Goal: Information Seeking & Learning: Learn about a topic

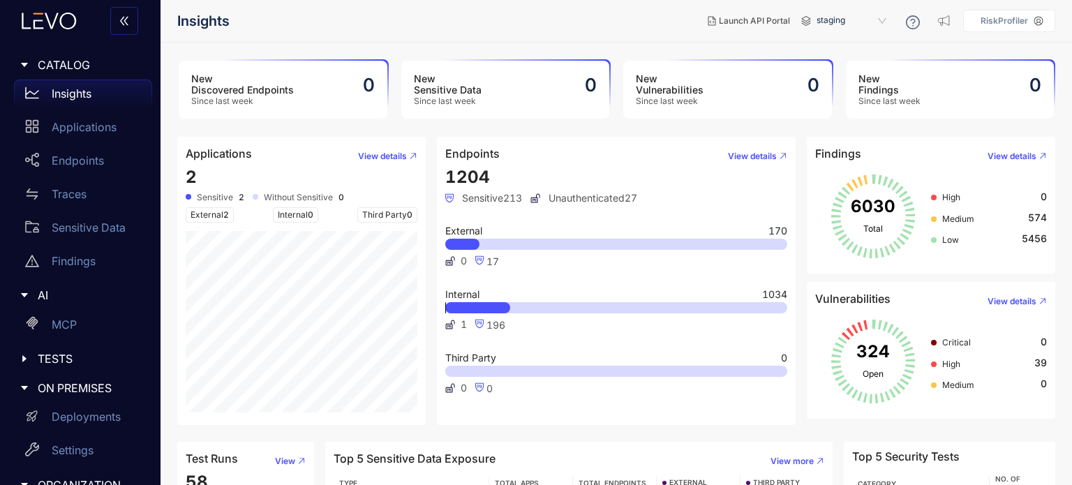
click at [81, 101] on div "Insights" at bounding box center [83, 94] width 138 height 28
click at [1023, 20] on p "RiskProfiler" at bounding box center [1004, 21] width 47 height 10
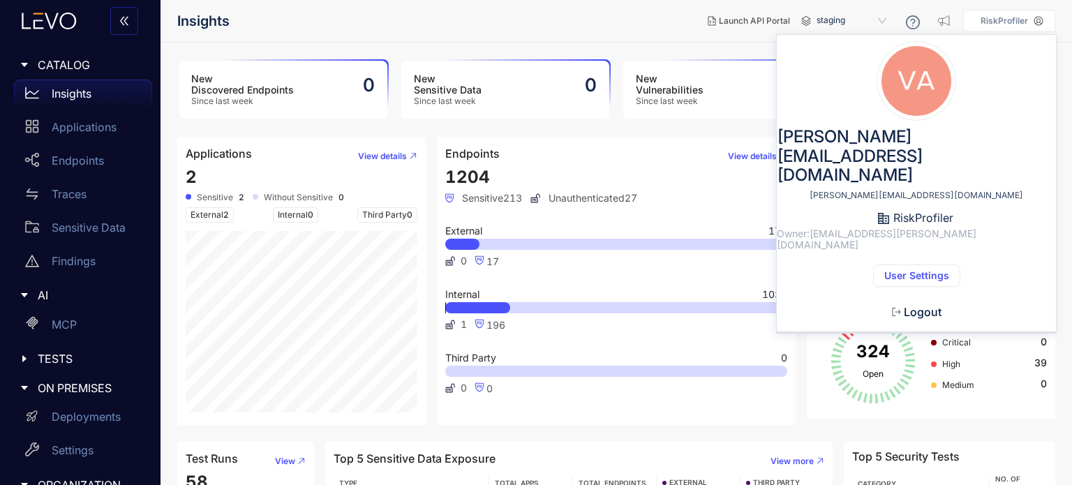
click at [911, 265] on button "User Settings" at bounding box center [916, 276] width 87 height 22
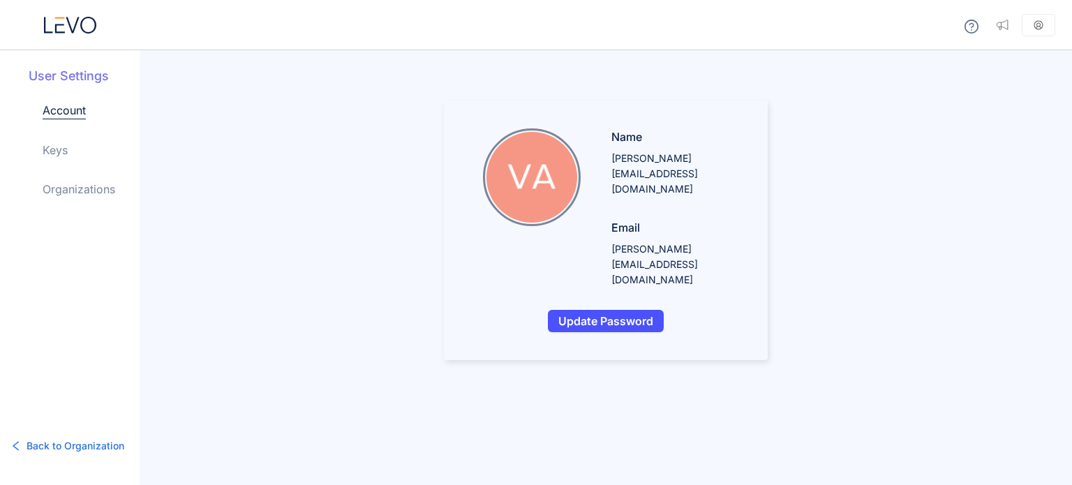
click at [56, 142] on link "Keys" at bounding box center [55, 150] width 25 height 17
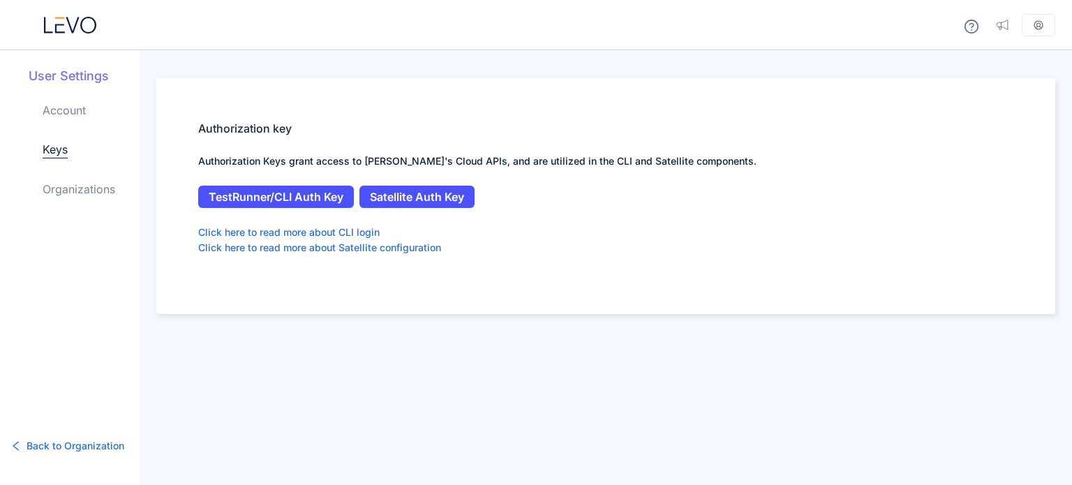
click at [98, 188] on link "Organizations" at bounding box center [79, 189] width 73 height 17
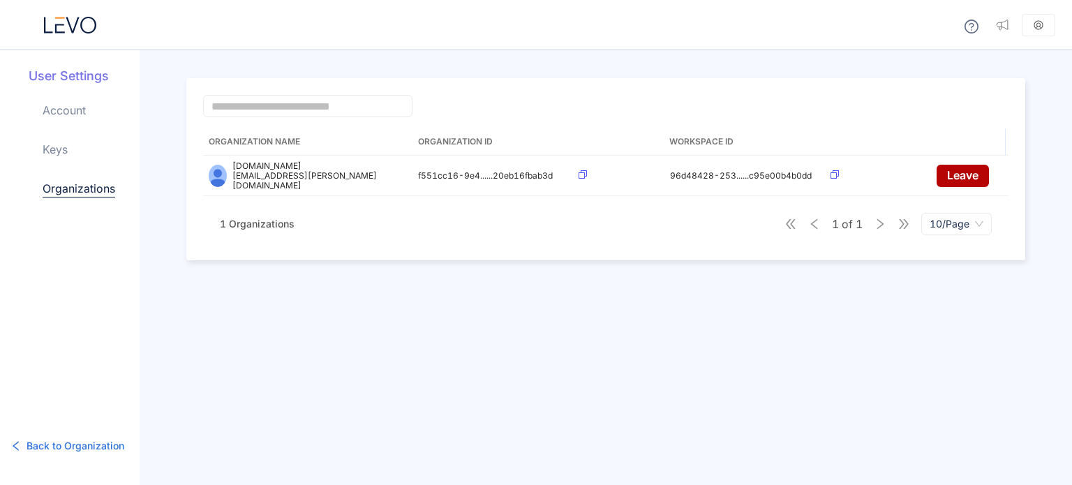
click at [78, 19] on icon at bounding box center [72, 25] width 13 height 16
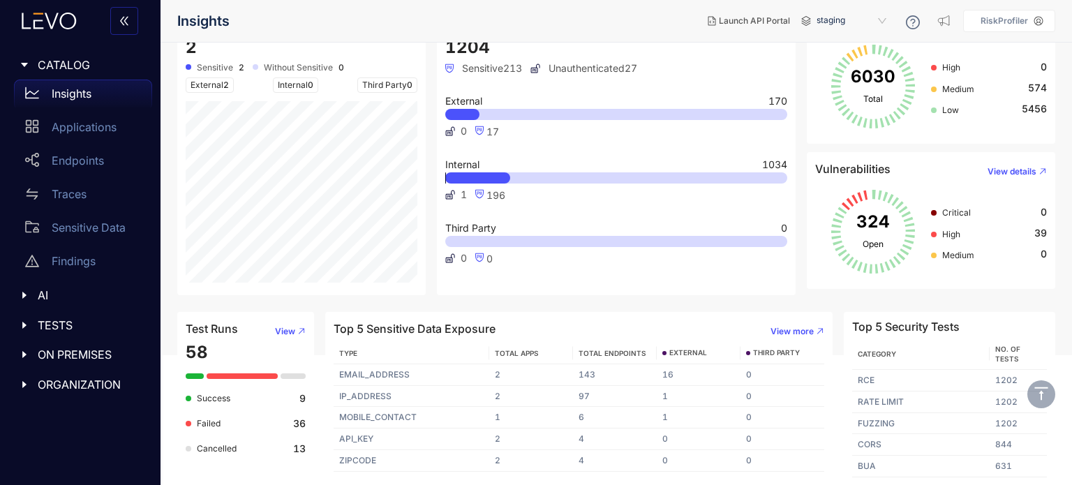
scroll to position [130, 0]
click at [404, 396] on td "IP_ADDRESS" at bounding box center [412, 397] width 156 height 22
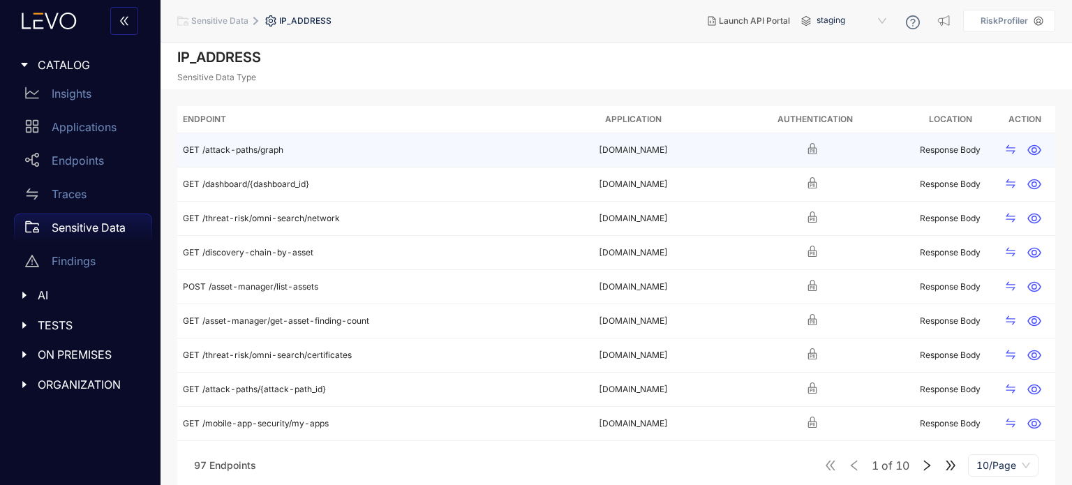
click at [821, 145] on div at bounding box center [815, 150] width 171 height 16
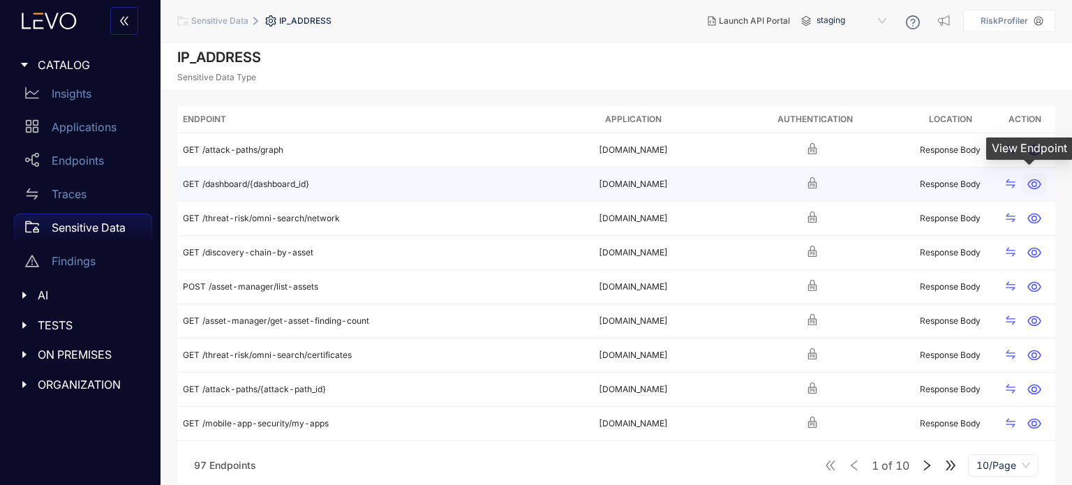
click at [1034, 184] on icon "button" at bounding box center [1035, 184] width 14 height 14
click at [1011, 186] on icon "swap" at bounding box center [1010, 183] width 11 height 11
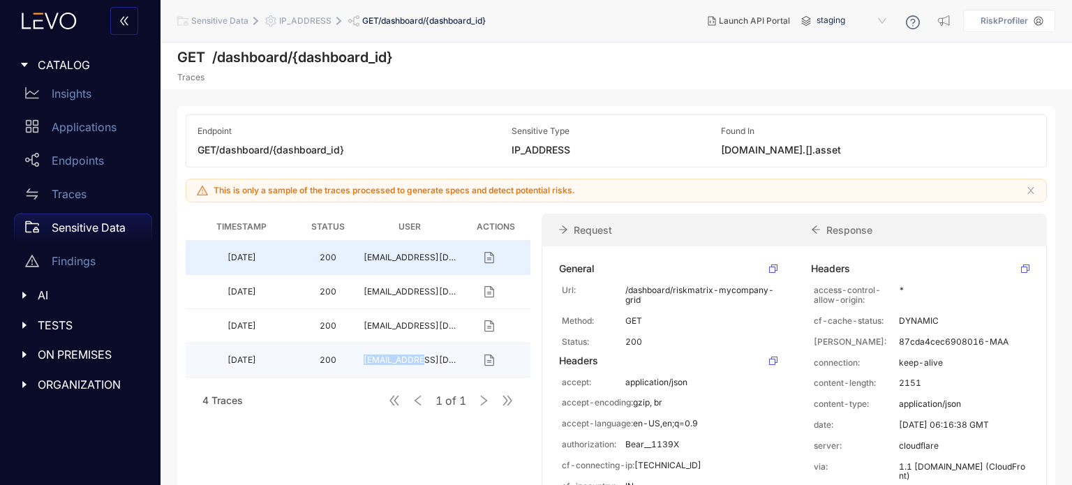
drag, startPoint x: 352, startPoint y: 363, endPoint x: 412, endPoint y: 365, distance: 60.1
click at [412, 365] on tr "1y ago 200 rekha.jhansi@riskprofiler.io" at bounding box center [358, 360] width 345 height 34
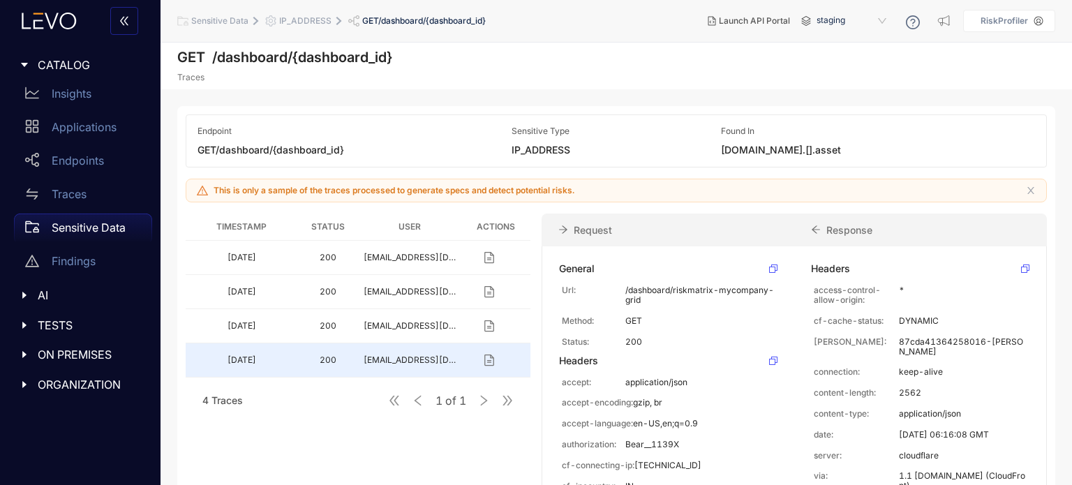
click at [849, 202] on div "Endpoint GET /dashboard/{dashboard_id} Sensitive Type IP_ADDRESS Found In RESPO…" at bounding box center [616, 355] width 878 height 498
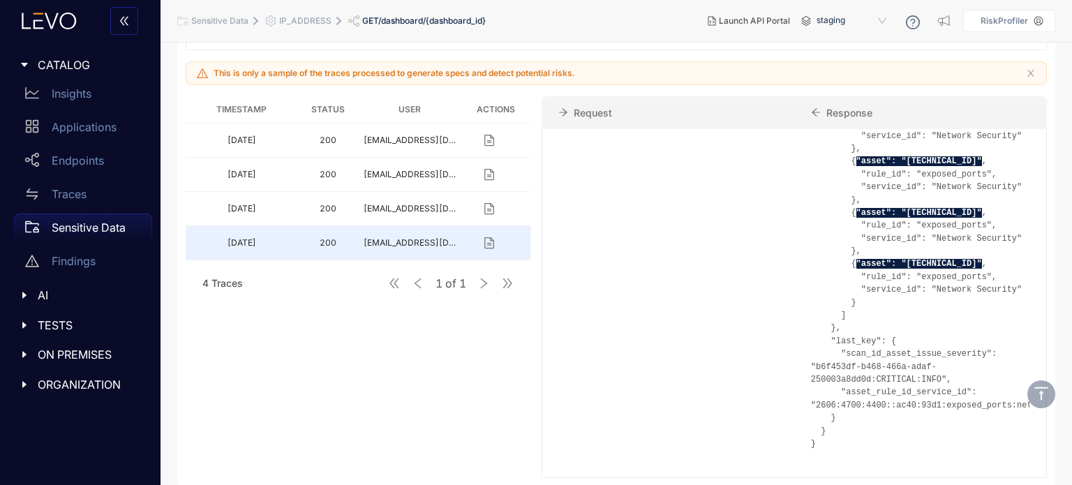
scroll to position [1955, 0]
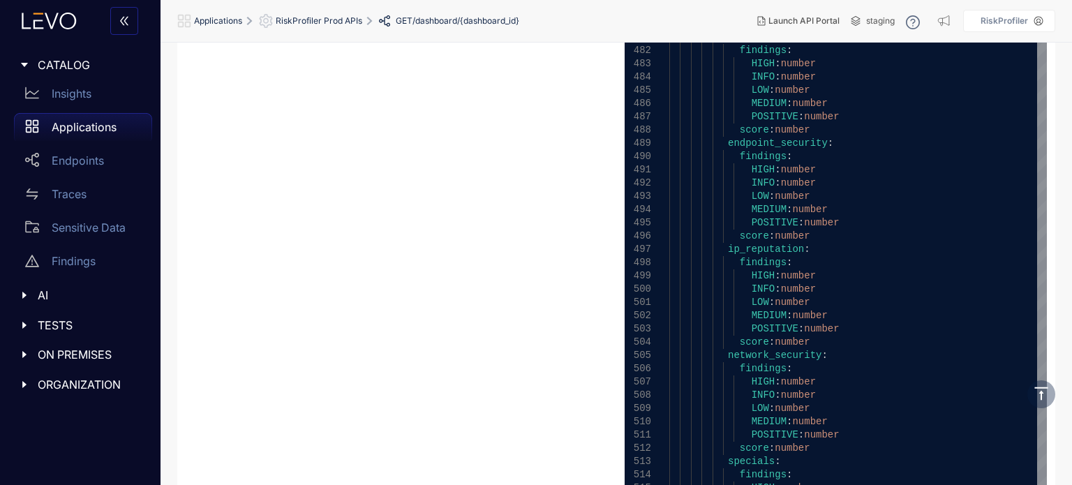
scroll to position [6664, 0]
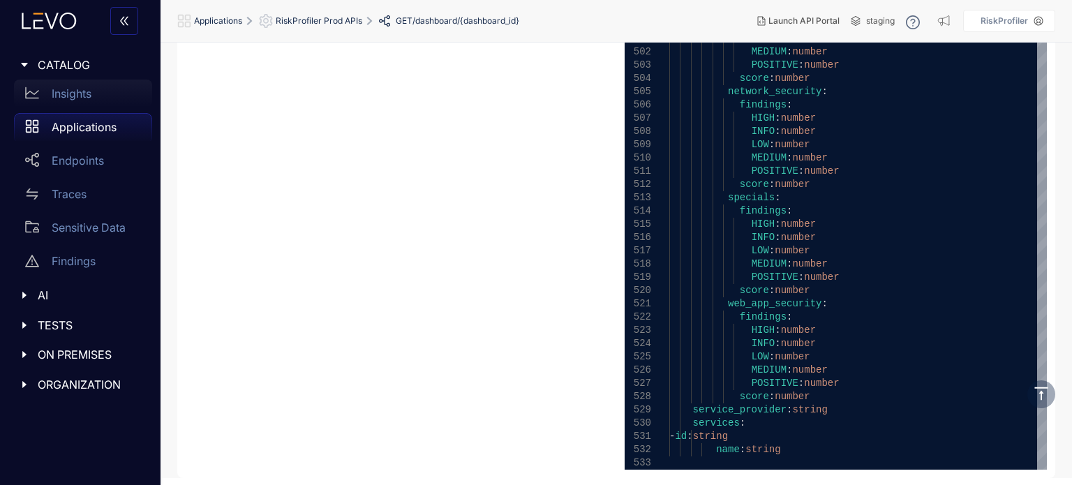
click at [105, 81] on div "Insights" at bounding box center [83, 94] width 138 height 28
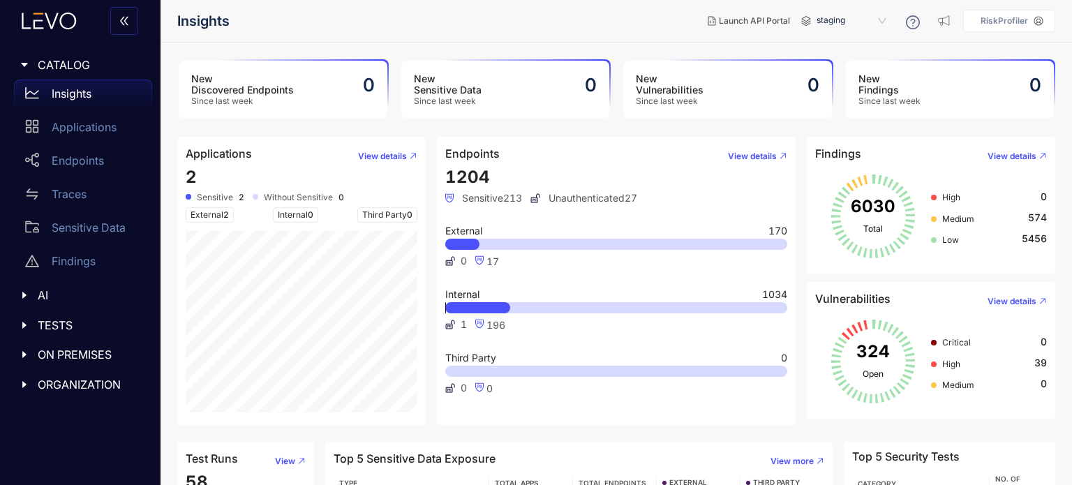
click at [47, 384] on span "ORGANIZATION" at bounding box center [89, 384] width 103 height 13
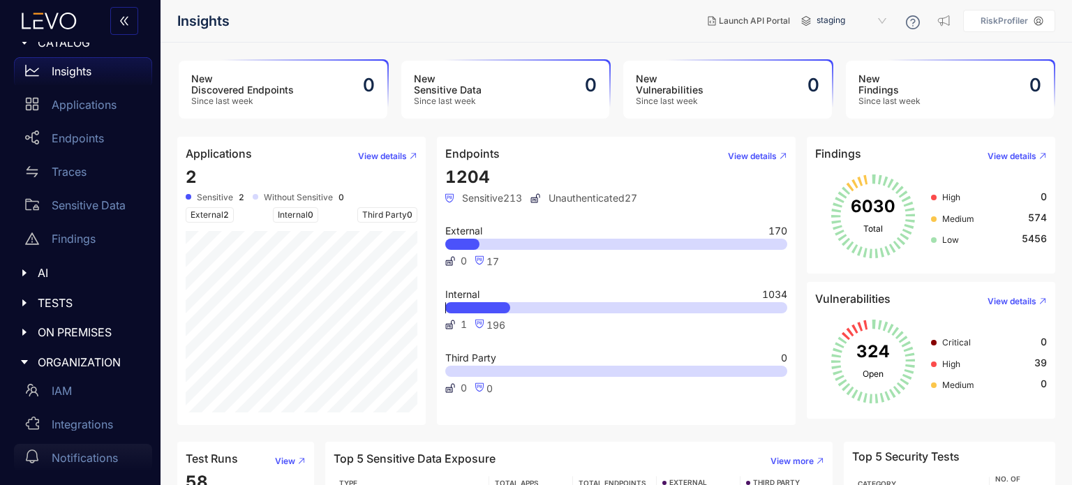
click at [68, 447] on div "Notifications" at bounding box center [83, 458] width 138 height 28
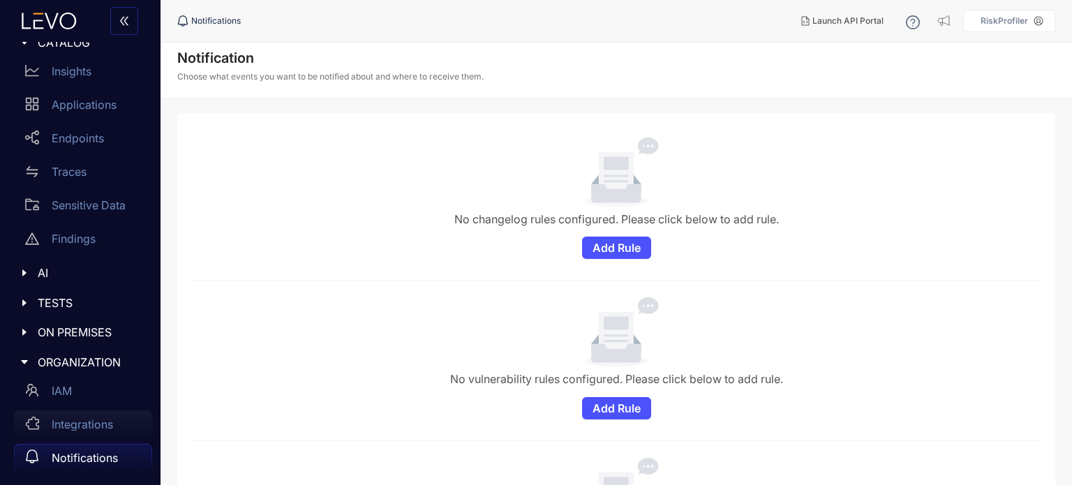
click at [89, 415] on div "Integrations" at bounding box center [83, 424] width 138 height 28
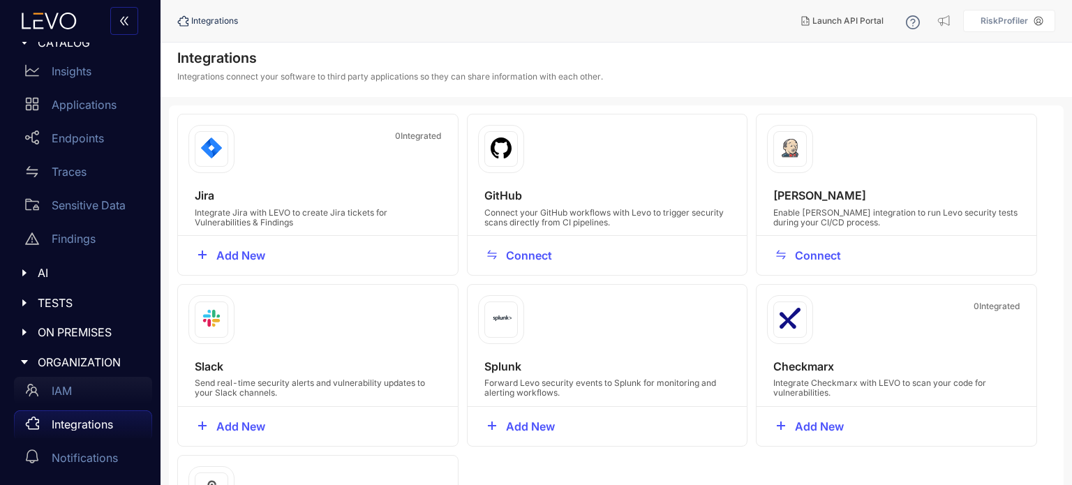
click at [59, 381] on div "IAM" at bounding box center [83, 391] width 138 height 28
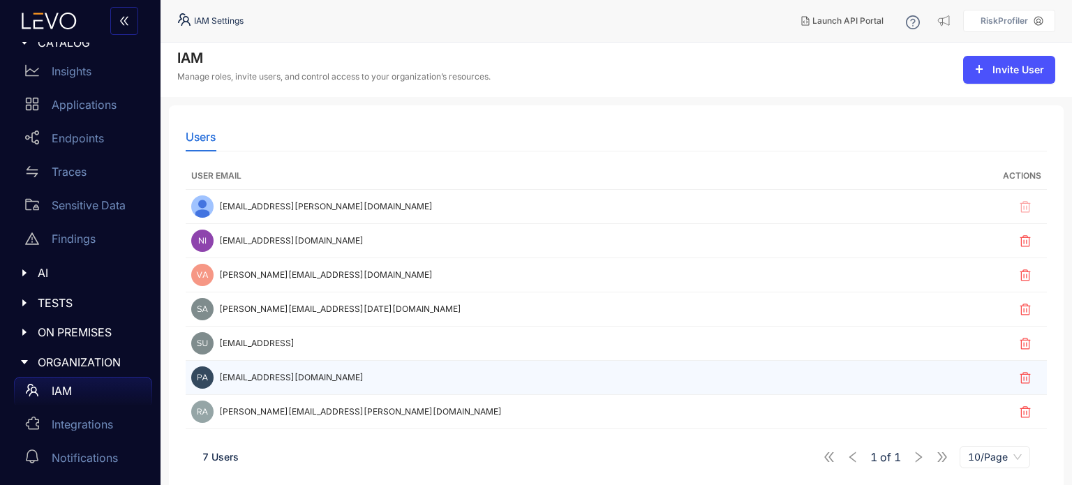
scroll to position [15, 0]
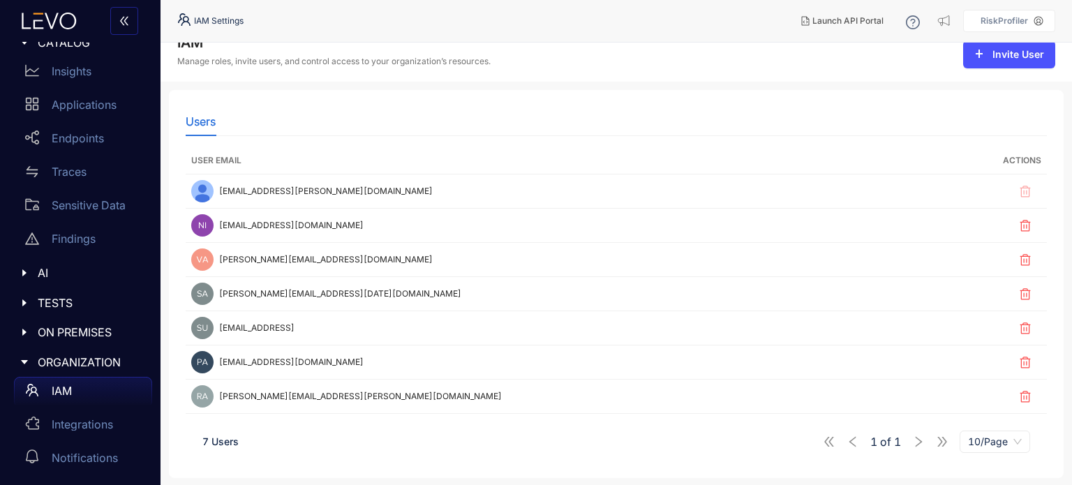
click at [95, 342] on div "ON PREMISES" at bounding box center [80, 332] width 144 height 29
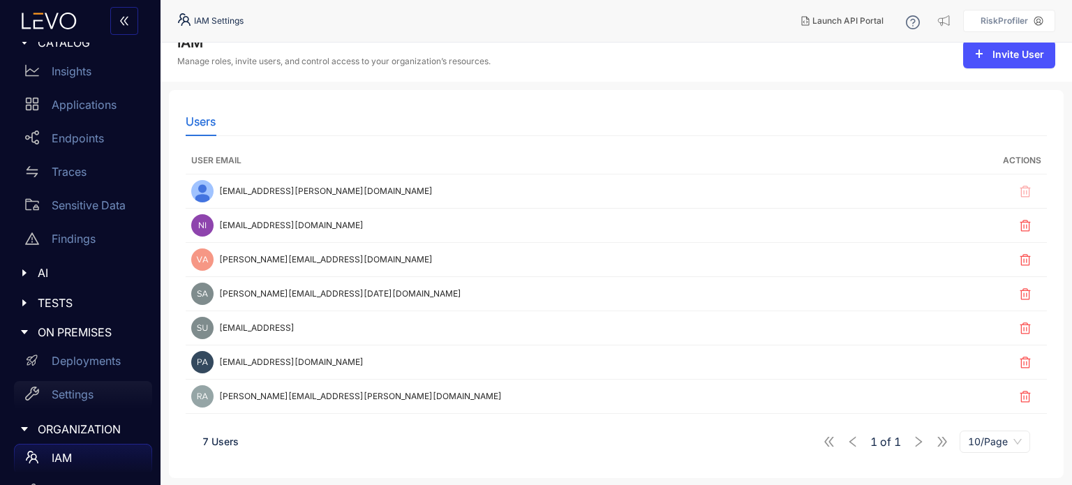
click at [90, 389] on p "Settings" at bounding box center [73, 394] width 42 height 13
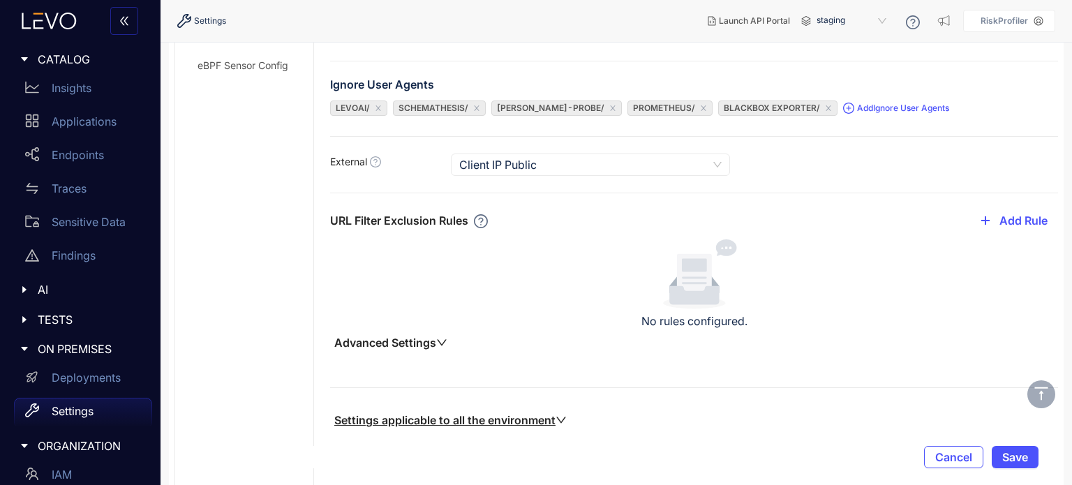
scroll to position [362, 0]
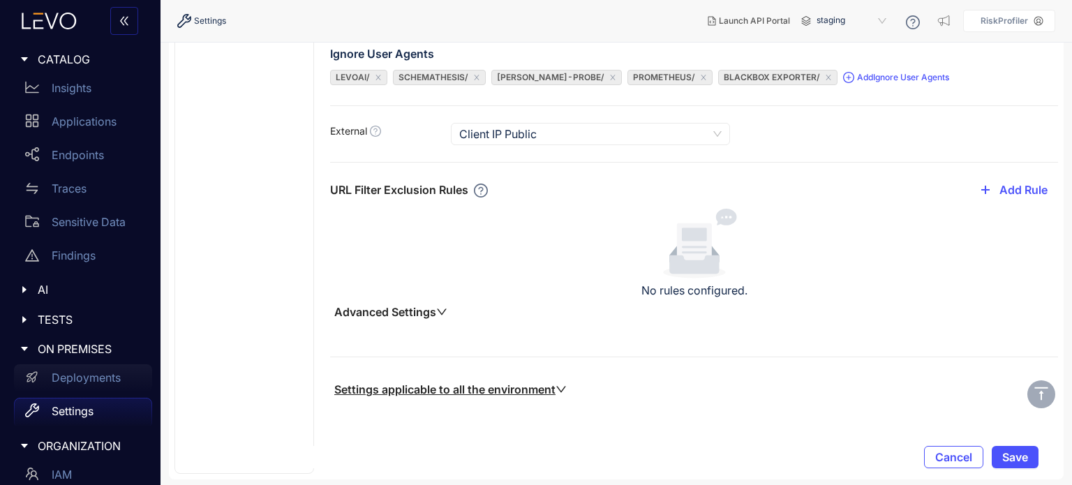
click at [88, 367] on div "Deployments" at bounding box center [83, 378] width 138 height 28
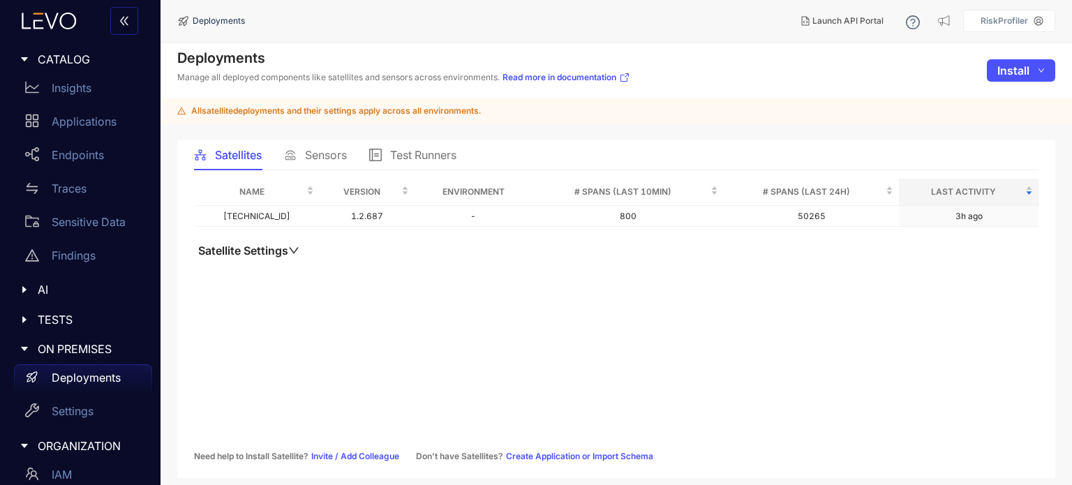
click at [325, 149] on span "Sensors" at bounding box center [326, 155] width 42 height 13
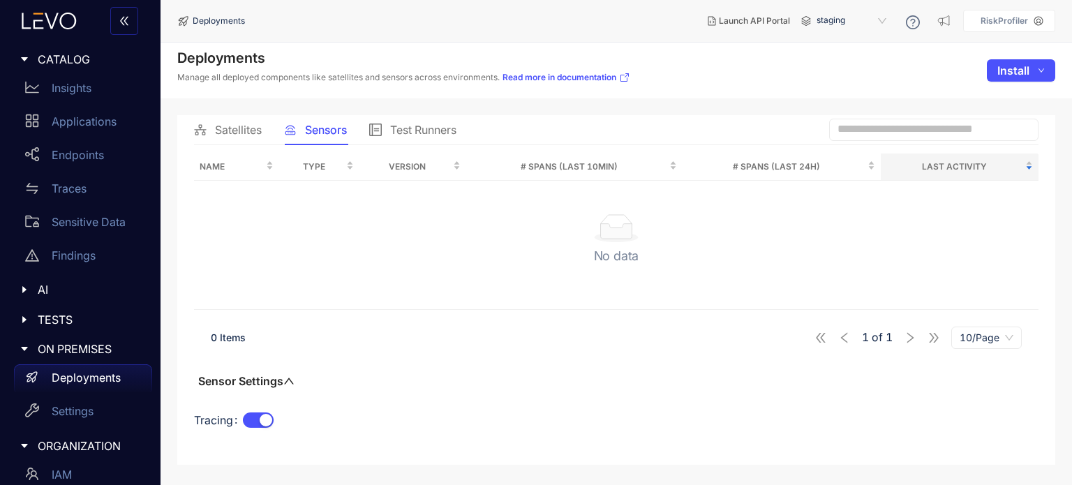
click at [409, 137] on div "Test Runners" at bounding box center [412, 129] width 87 height 29
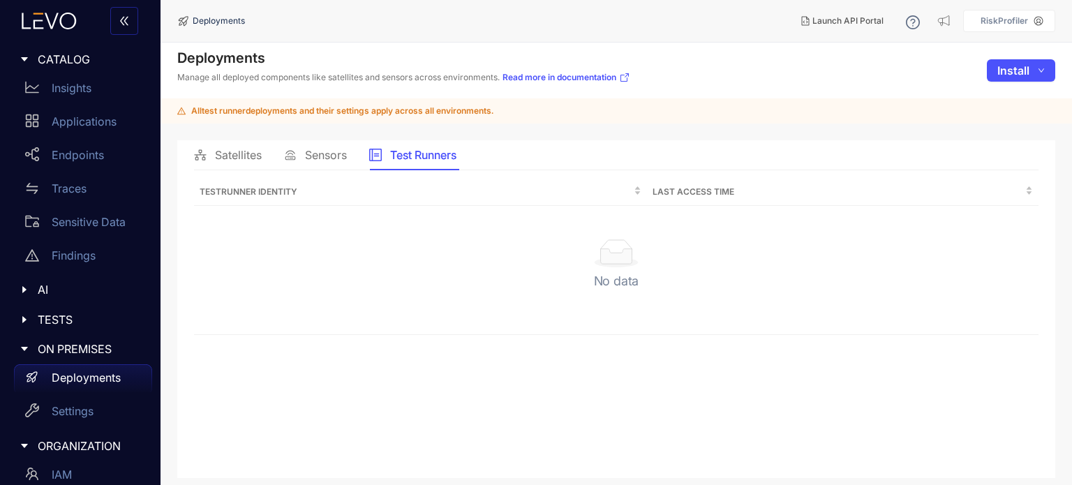
click at [242, 155] on span "Satellites" at bounding box center [238, 155] width 47 height 13
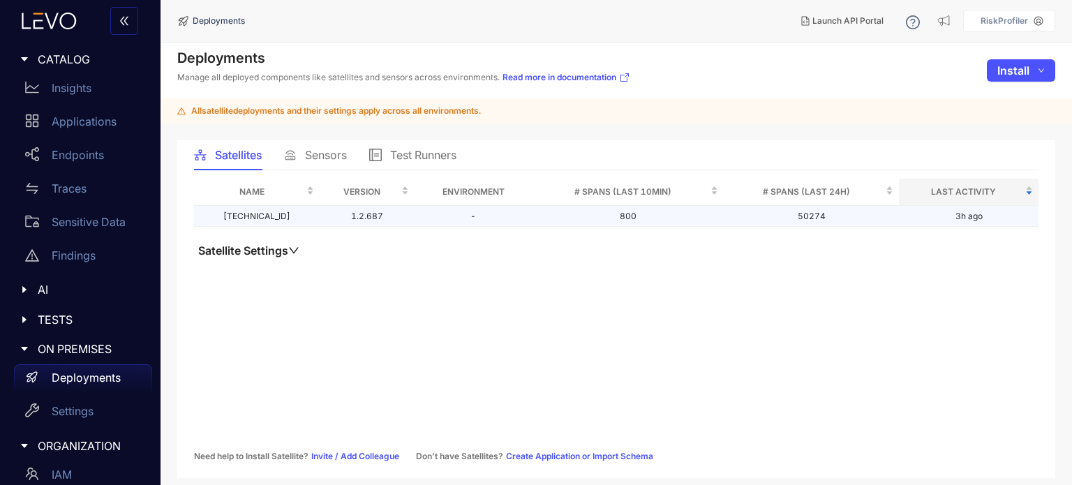
click at [271, 217] on td "[TECHNICAL_ID]" at bounding box center [257, 217] width 126 height 22
copy td "[TECHNICAL_ID]"
click at [602, 296] on div "Name Version Environment # Spans (last 10min) # Spans (last 24h) Last Activity …" at bounding box center [616, 320] width 845 height 283
click at [96, 354] on span "ON PREMISES" at bounding box center [89, 349] width 103 height 13
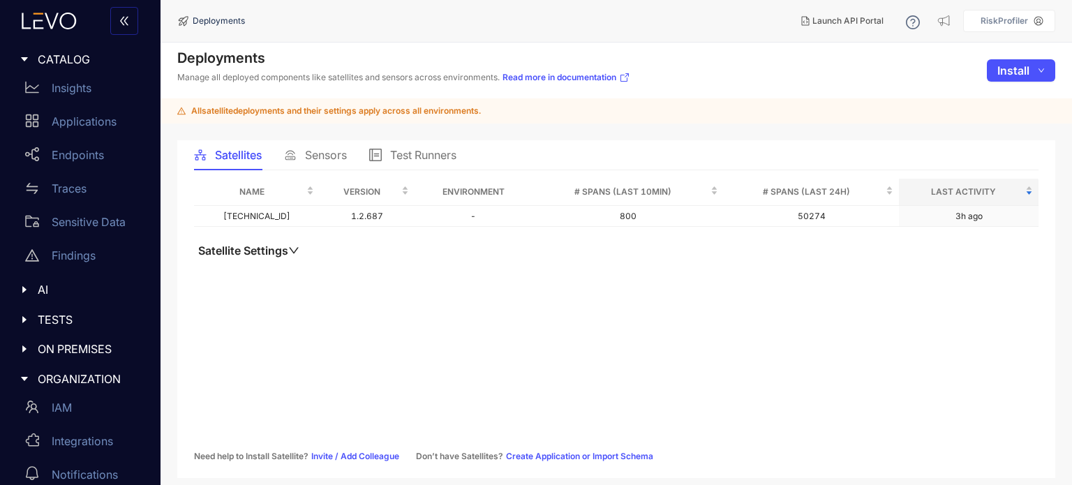
click at [96, 354] on span "ON PREMISES" at bounding box center [89, 349] width 103 height 13
click at [251, 246] on button "Satellite Settings" at bounding box center [249, 251] width 110 height 14
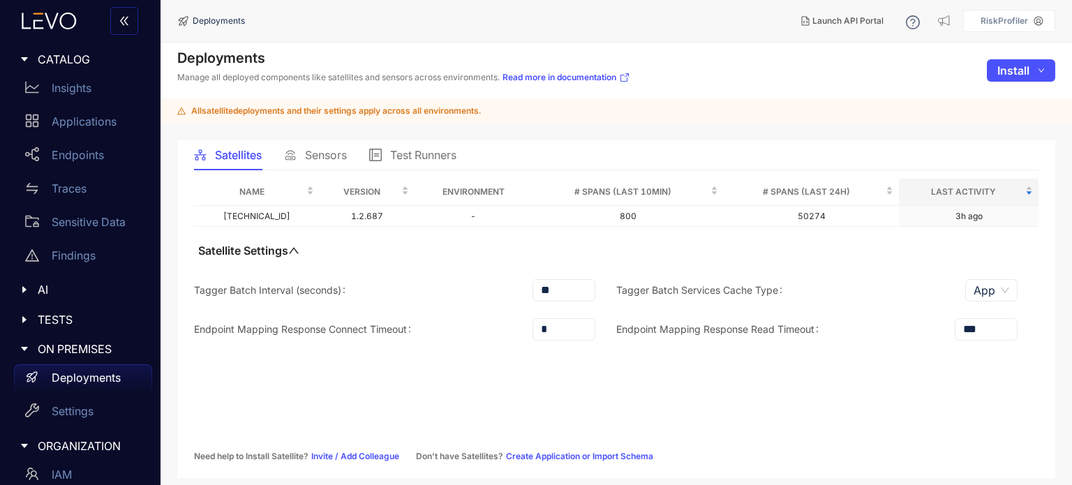
click at [251, 246] on button "Satellite Settings" at bounding box center [249, 251] width 110 height 14
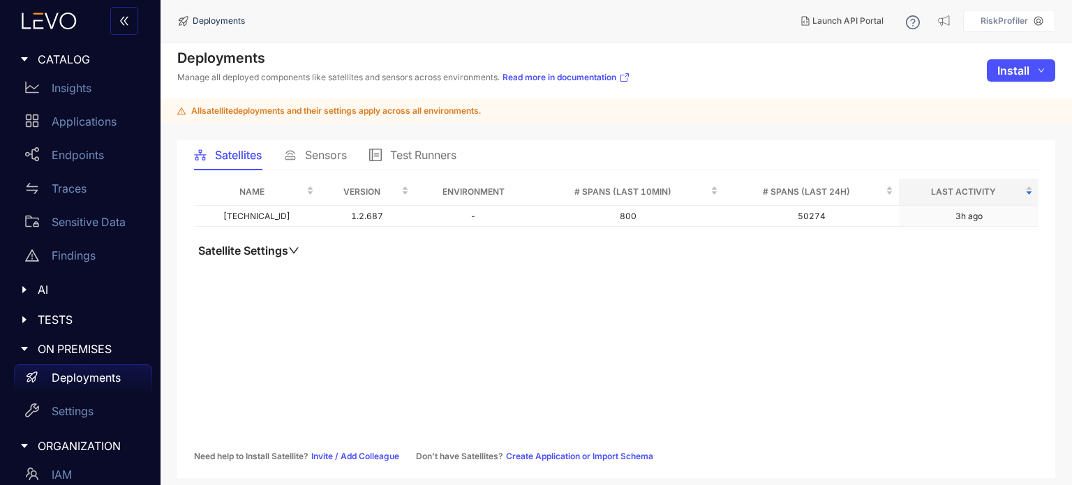
click at [84, 316] on span "TESTS" at bounding box center [89, 319] width 103 height 13
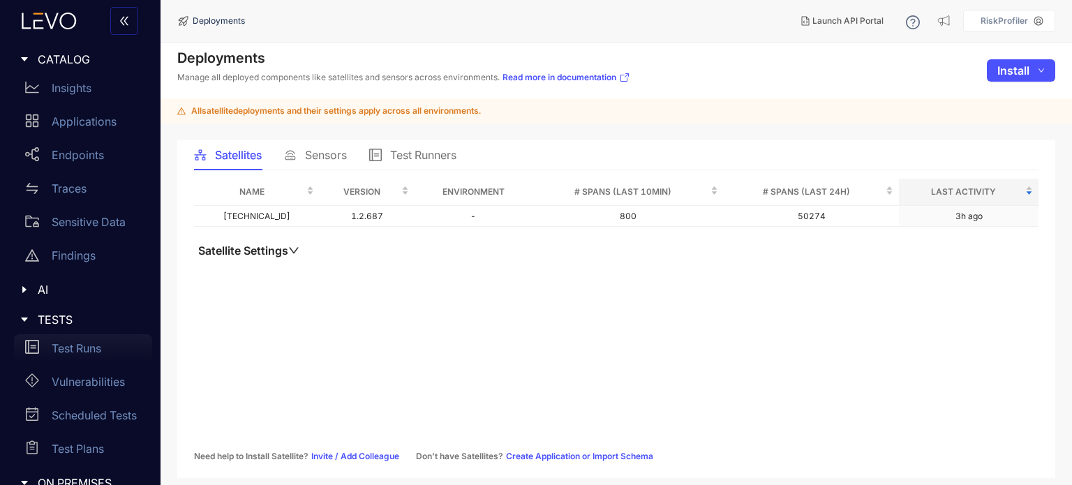
click at [89, 344] on p "Test Runs" at bounding box center [77, 348] width 50 height 13
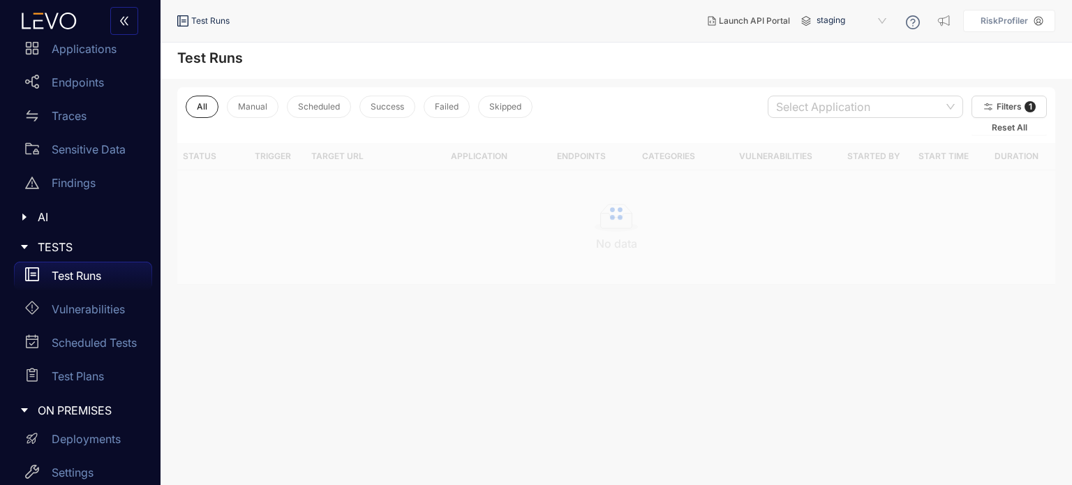
scroll to position [86, 0]
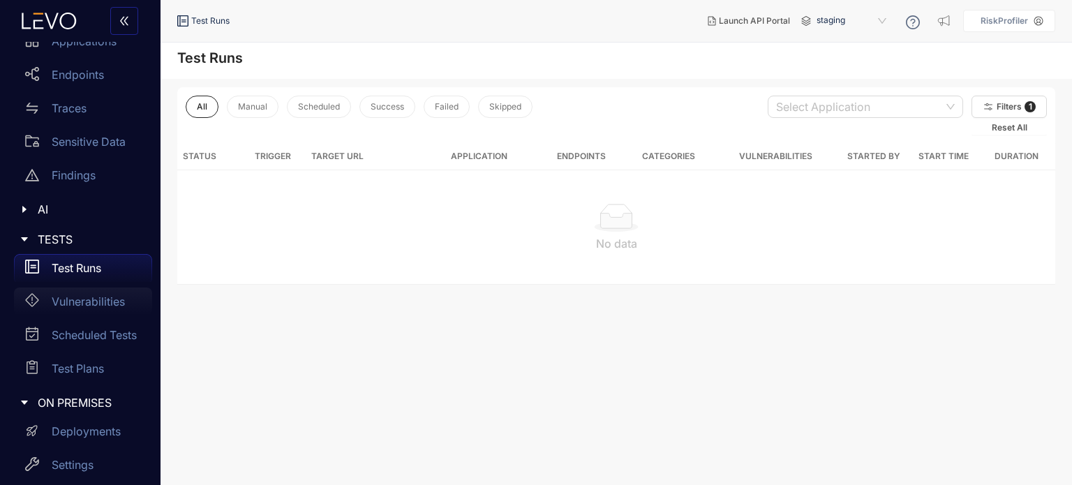
click at [117, 293] on div "Vulnerabilities" at bounding box center [83, 302] width 138 height 28
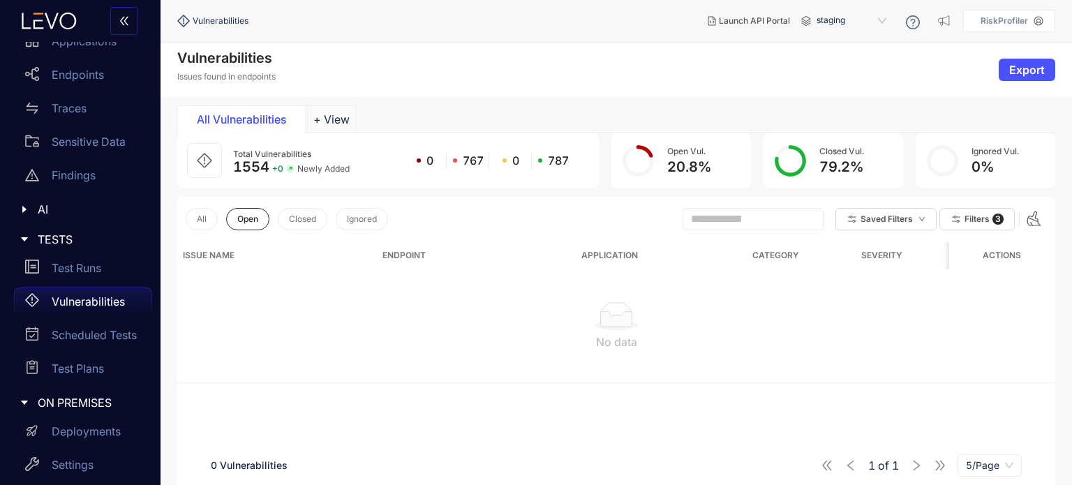
click at [335, 165] on span "Newly Added" at bounding box center [323, 169] width 52 height 10
click at [241, 120] on div "All Vulnerabilities" at bounding box center [241, 119] width 105 height 13
click at [205, 217] on span "All" at bounding box center [202, 219] width 10 height 10
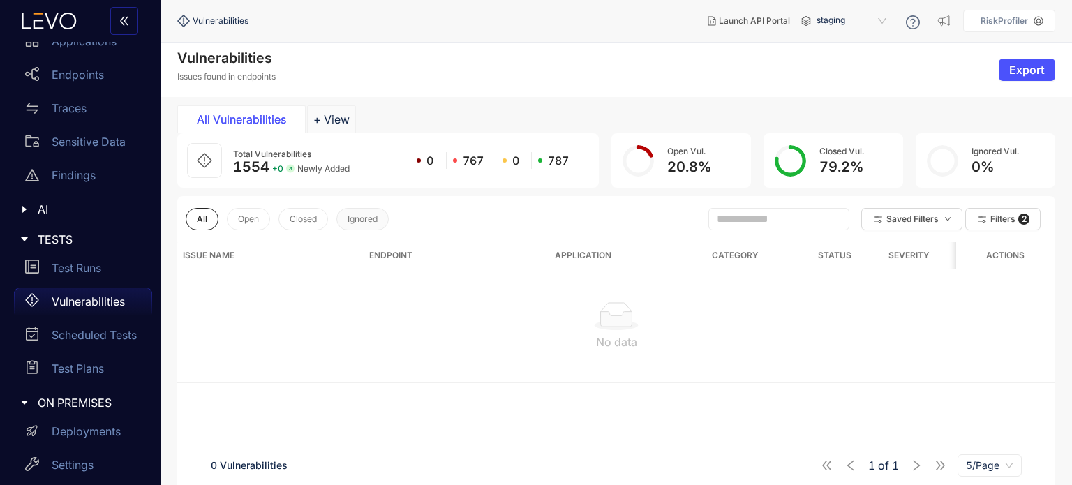
click at [367, 215] on span "Ignored" at bounding box center [363, 219] width 30 height 10
click at [294, 216] on span "Closed" at bounding box center [302, 219] width 27 height 10
click at [202, 223] on span "All" at bounding box center [202, 219] width 10 height 10
click at [1012, 223] on span "Filters" at bounding box center [1003, 219] width 25 height 10
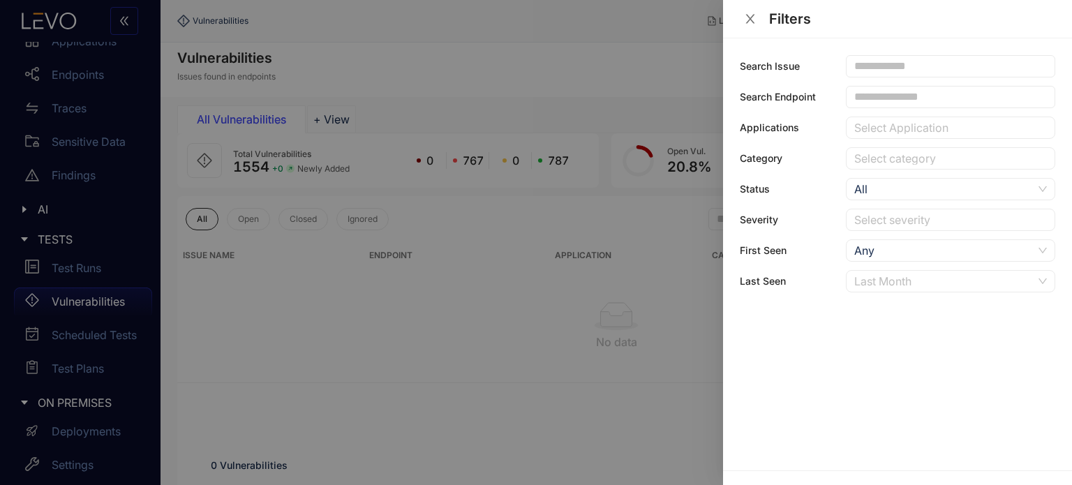
click at [920, 281] on div "Last Month" at bounding box center [943, 281] width 179 height 21
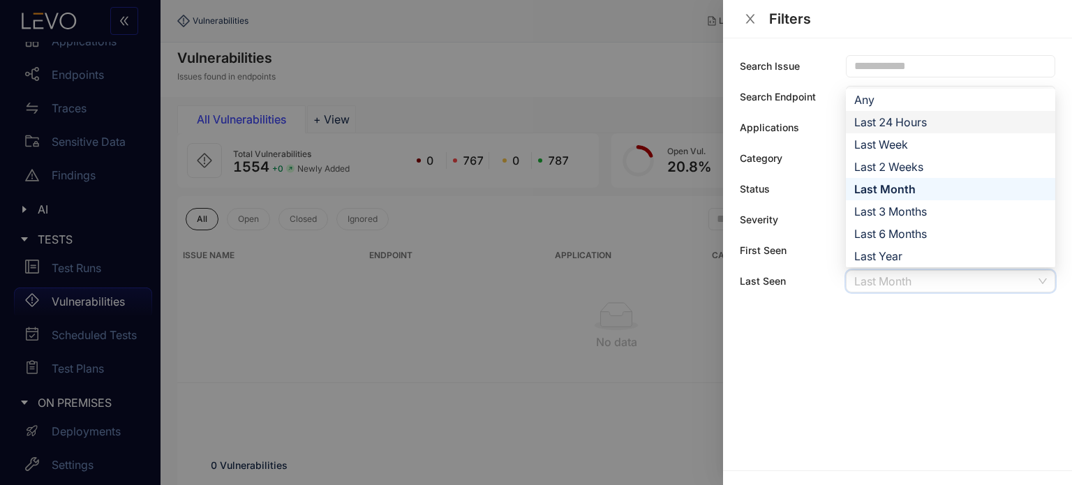
click at [888, 111] on div "Last 24 Hours" at bounding box center [950, 122] width 209 height 22
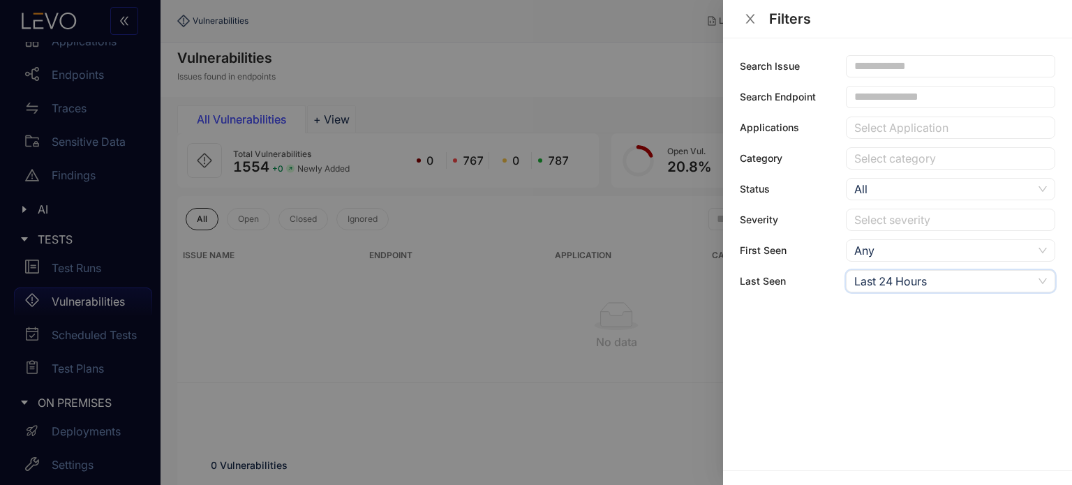
click at [898, 271] on div "Last 24 Hours" at bounding box center [943, 281] width 179 height 21
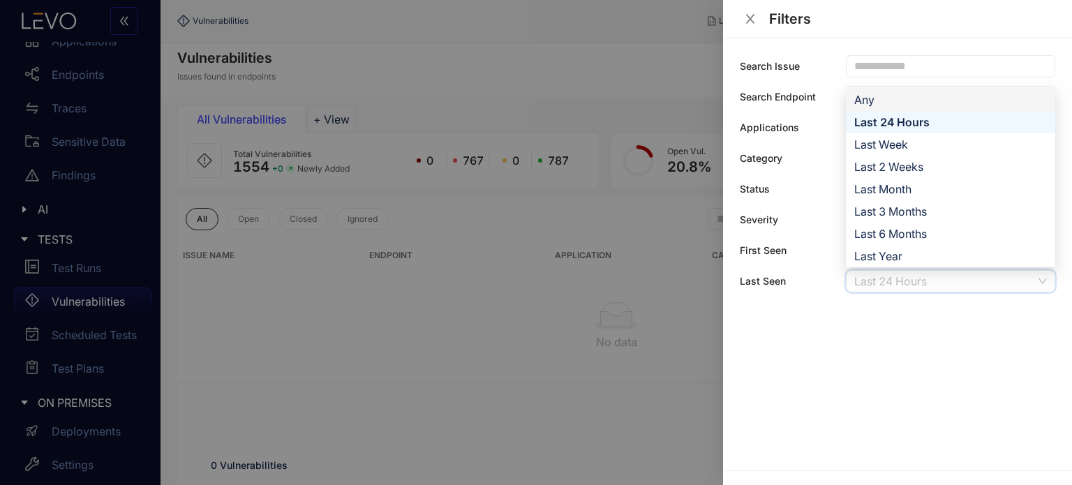
click at [875, 99] on div "Any" at bounding box center [950, 99] width 193 height 15
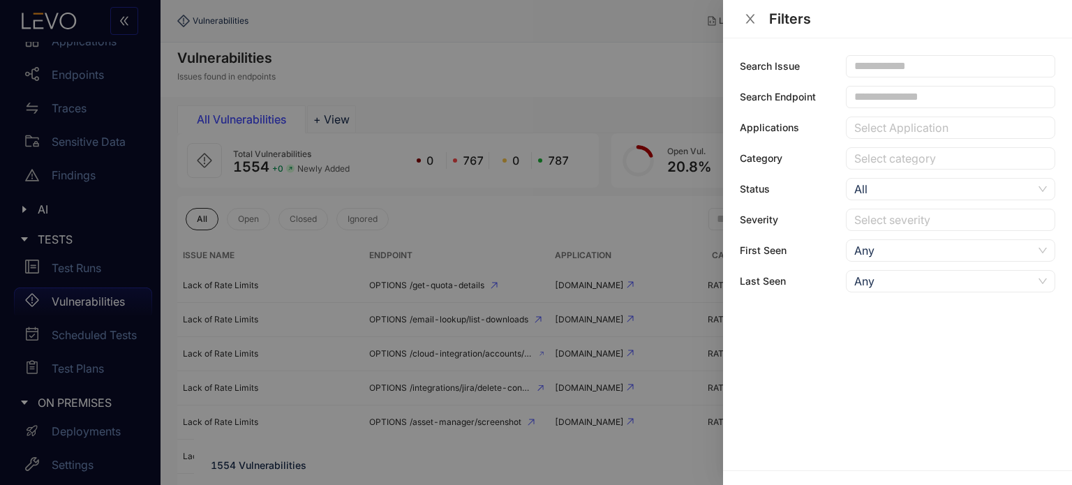
click at [750, 15] on icon "close" at bounding box center [750, 19] width 13 height 13
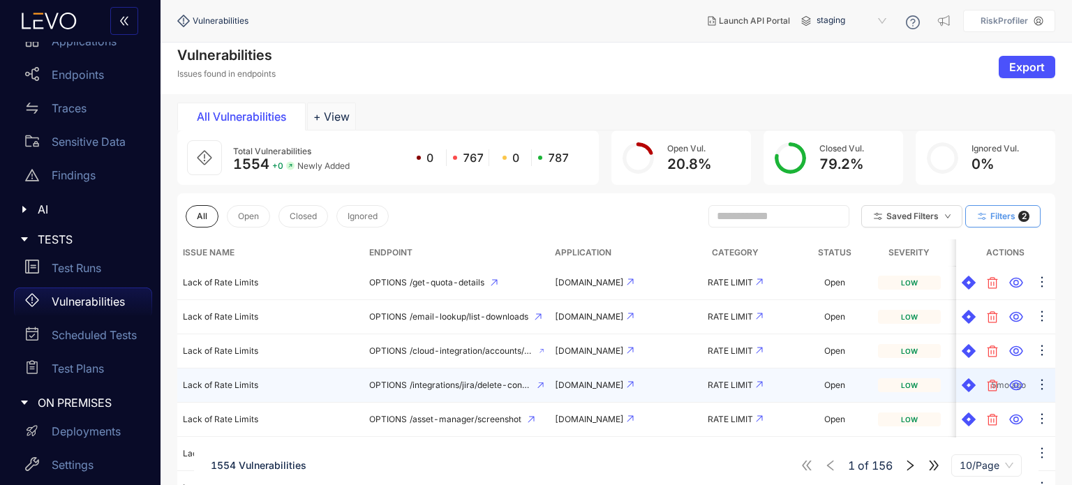
scroll to position [2, 0]
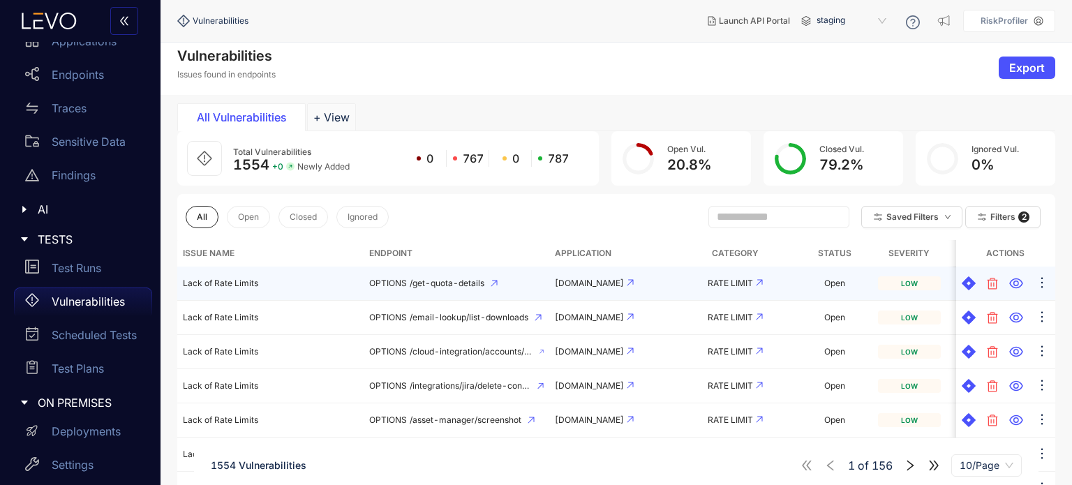
click at [334, 273] on td "Lack of Rate Limits" at bounding box center [270, 284] width 186 height 34
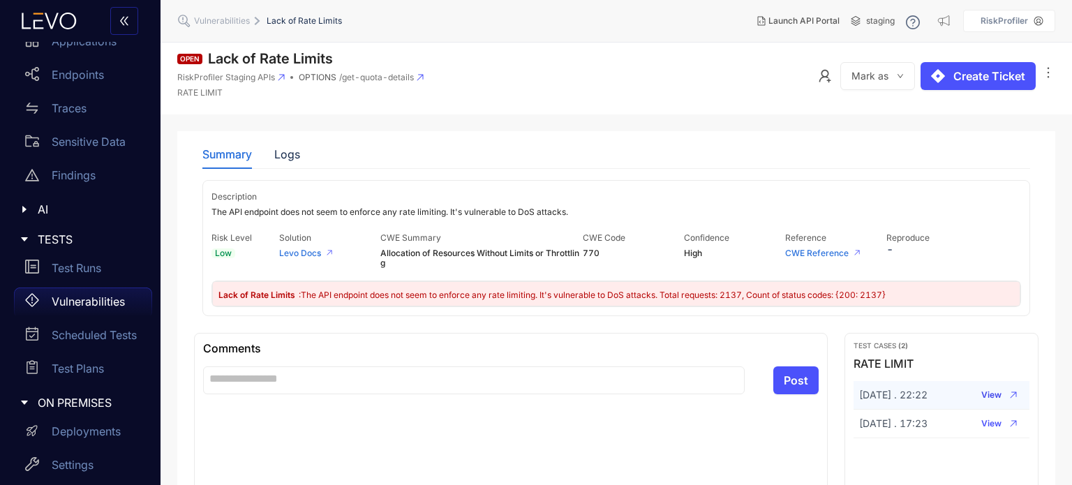
click at [999, 390] on span "View" at bounding box center [992, 395] width 20 height 10
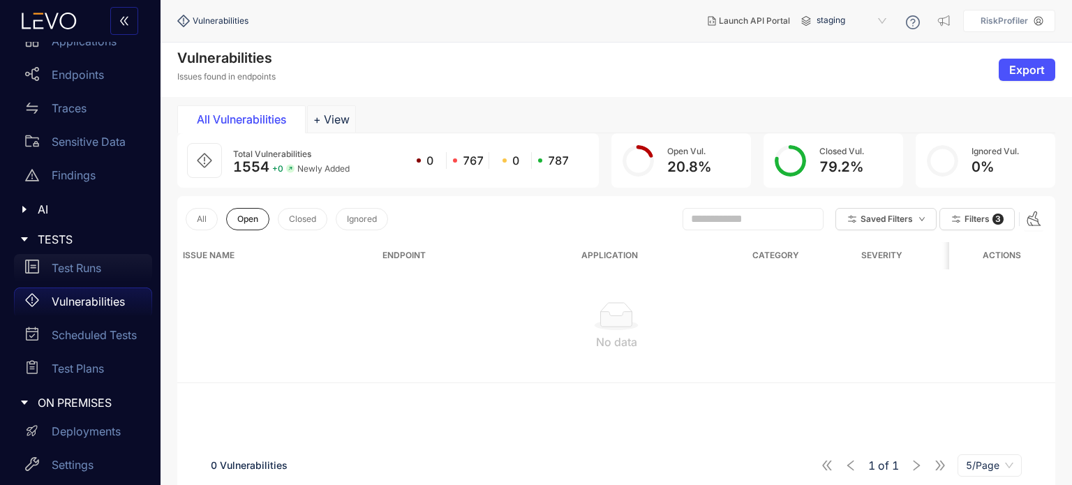
click at [99, 262] on p "Test Runs" at bounding box center [77, 268] width 50 height 13
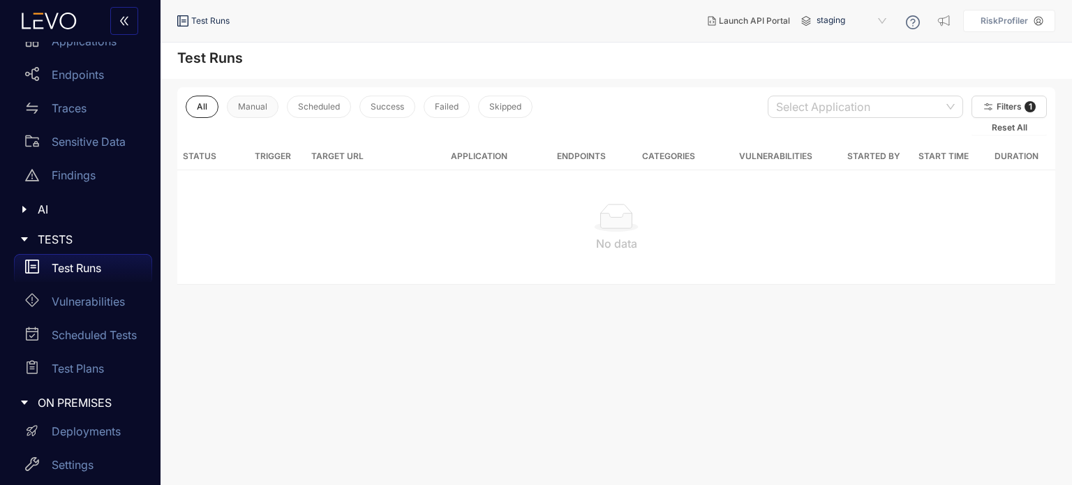
click at [249, 110] on span "Manual" at bounding box center [252, 107] width 29 height 10
click at [328, 111] on span "Scheduled" at bounding box center [318, 107] width 42 height 10
click at [404, 99] on button "Success" at bounding box center [387, 107] width 56 height 22
click at [1018, 126] on span "Reset All" at bounding box center [1010, 128] width 36 height 10
click at [247, 100] on button "Manual" at bounding box center [253, 107] width 52 height 22
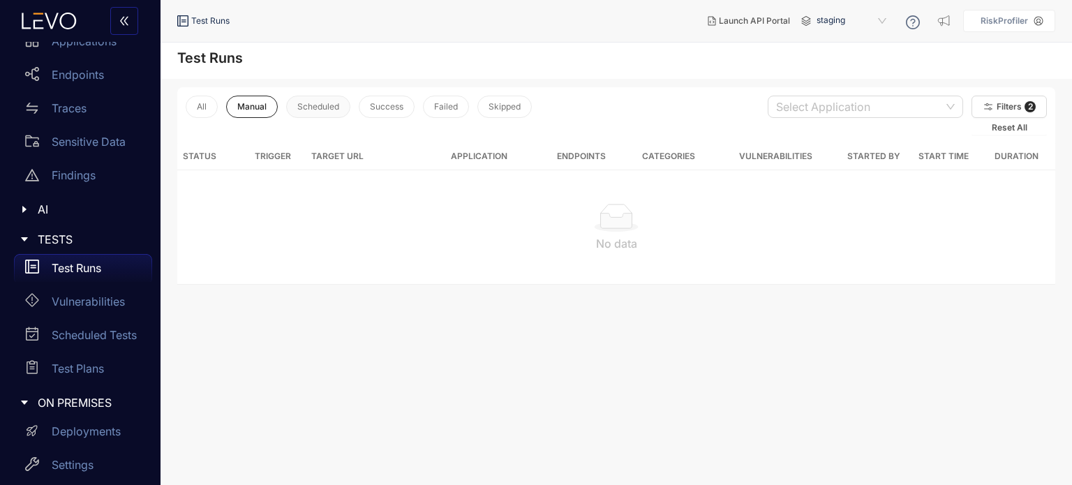
click at [296, 98] on button "Scheduled" at bounding box center [318, 107] width 64 height 22
click at [61, 200] on div "AI" at bounding box center [80, 209] width 144 height 29
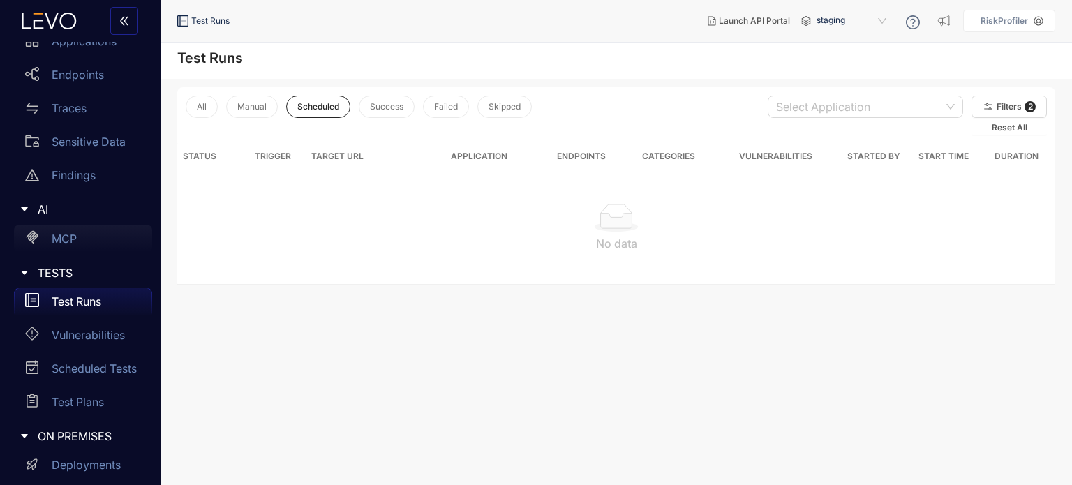
click at [62, 228] on div "MCP" at bounding box center [83, 239] width 138 height 28
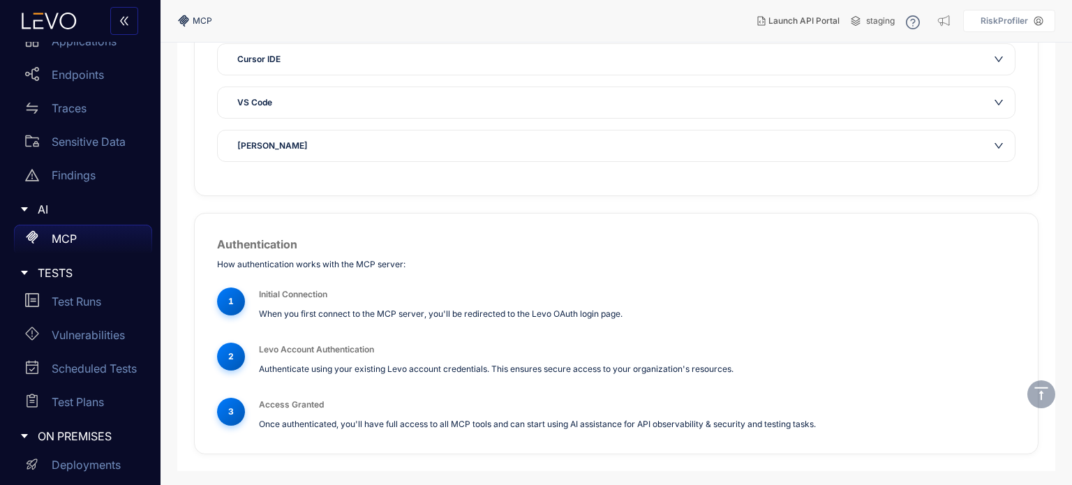
scroll to position [163, 0]
click at [80, 170] on p "Findings" at bounding box center [74, 175] width 44 height 13
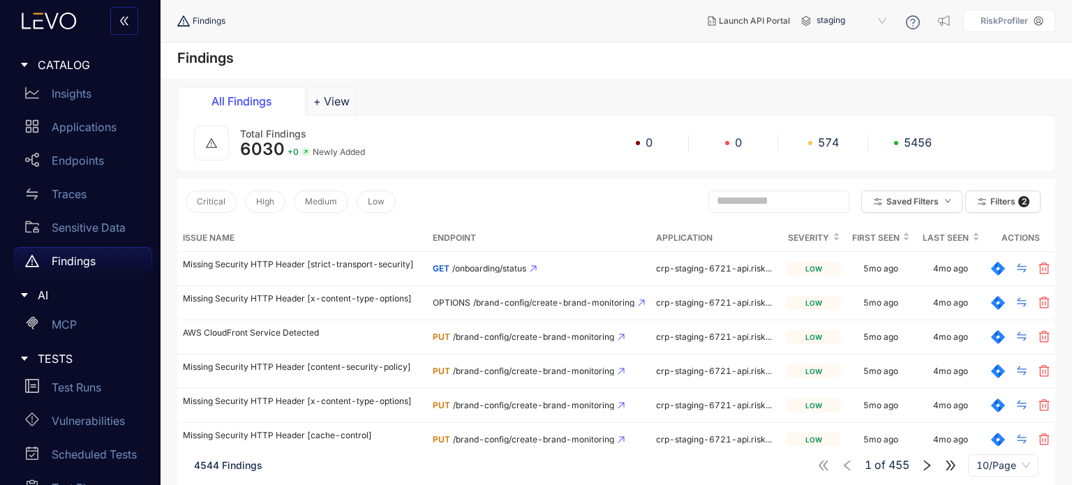
click at [81, 262] on p "Findings" at bounding box center [74, 261] width 44 height 13
click at [819, 147] on span "574" at bounding box center [828, 142] width 21 height 13
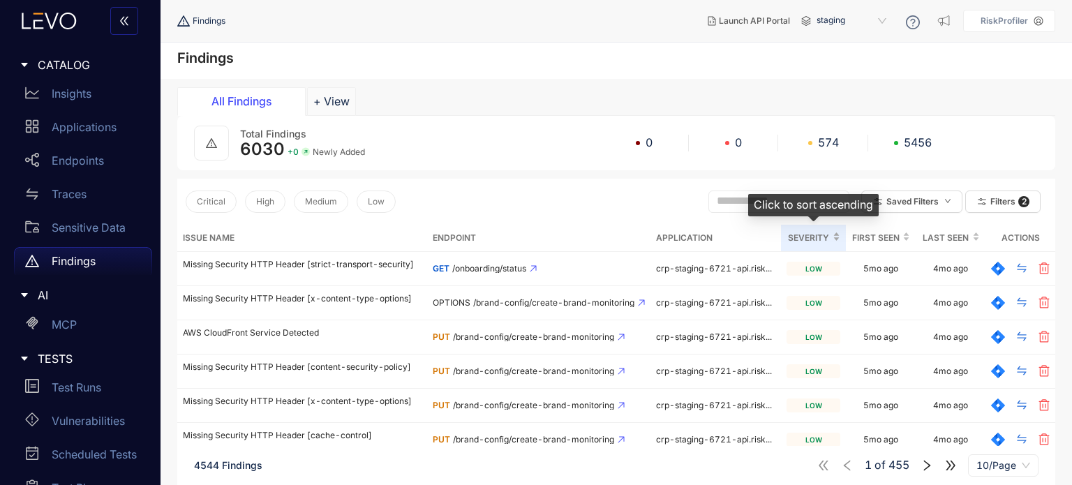
click at [807, 237] on span "Severity" at bounding box center [808, 237] width 43 height 15
click at [812, 239] on span "Severity" at bounding box center [808, 237] width 43 height 15
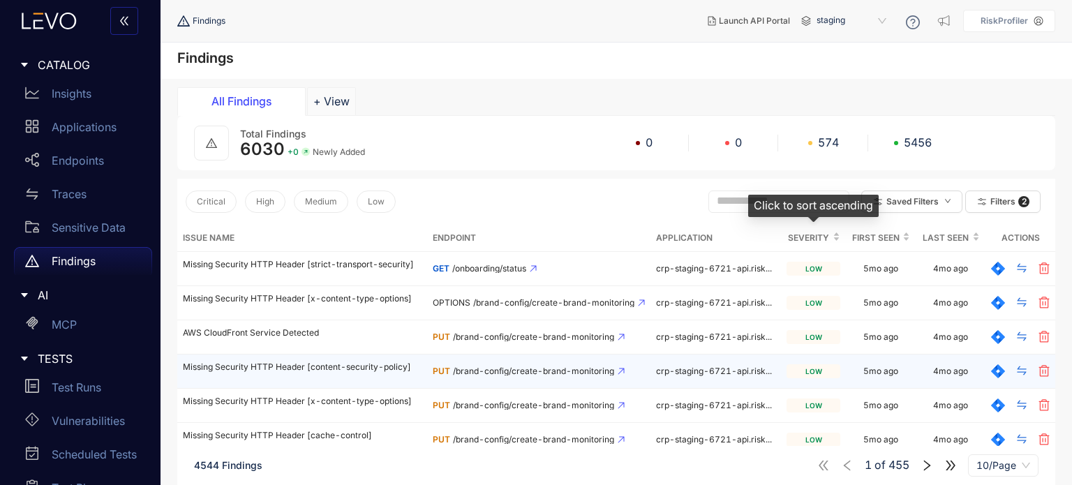
scroll to position [163, 0]
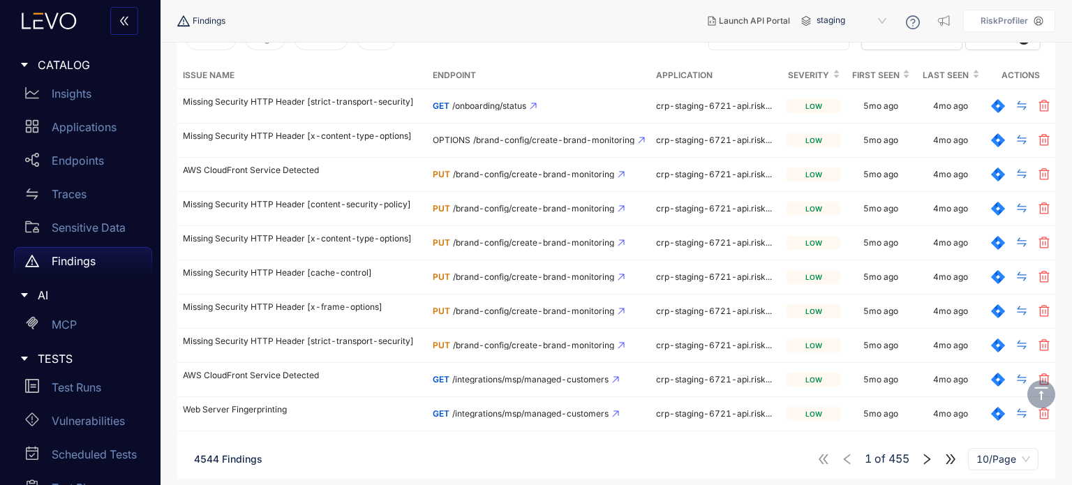
click at [921, 455] on icon "right" at bounding box center [927, 459] width 13 height 13
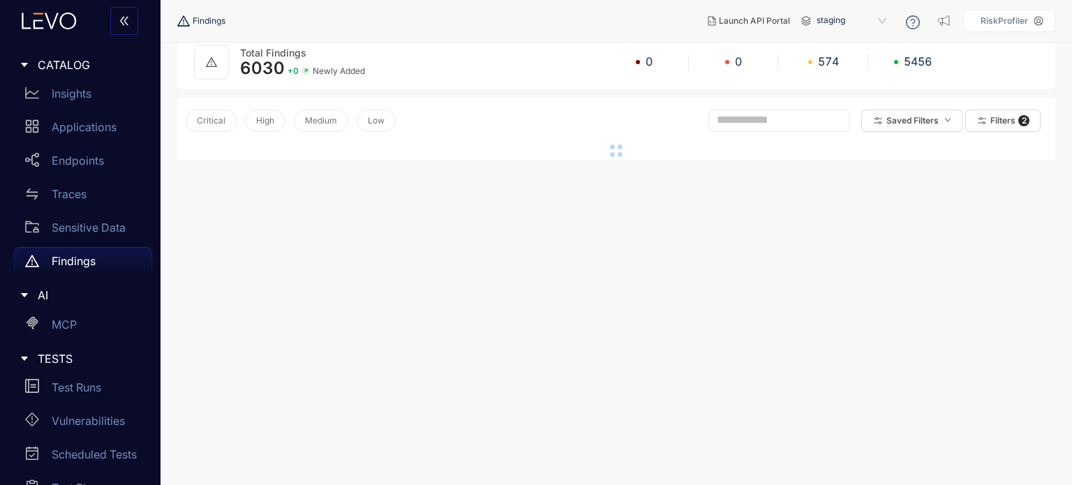
scroll to position [163, 0]
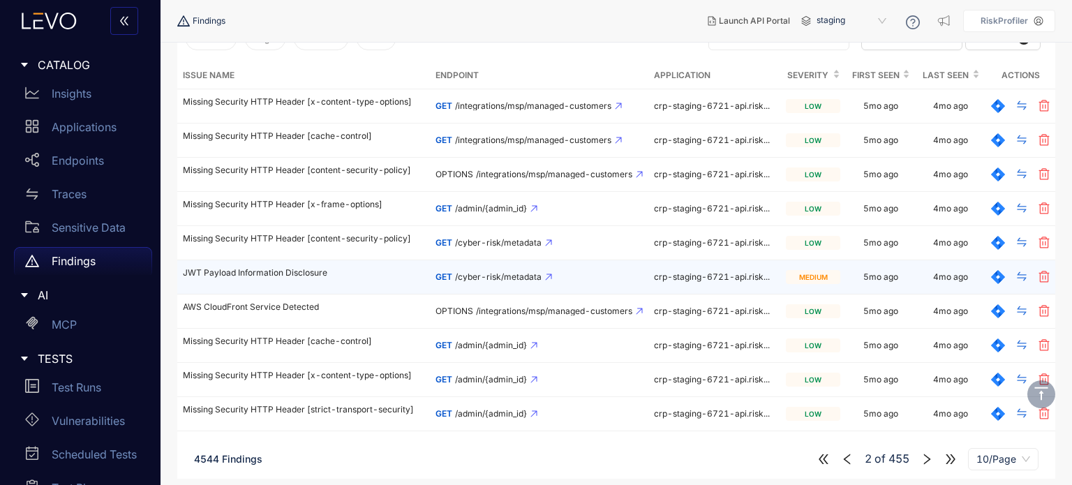
click at [254, 274] on p "JWT Payload Information Disclosure" at bounding box center [304, 273] width 242 height 10
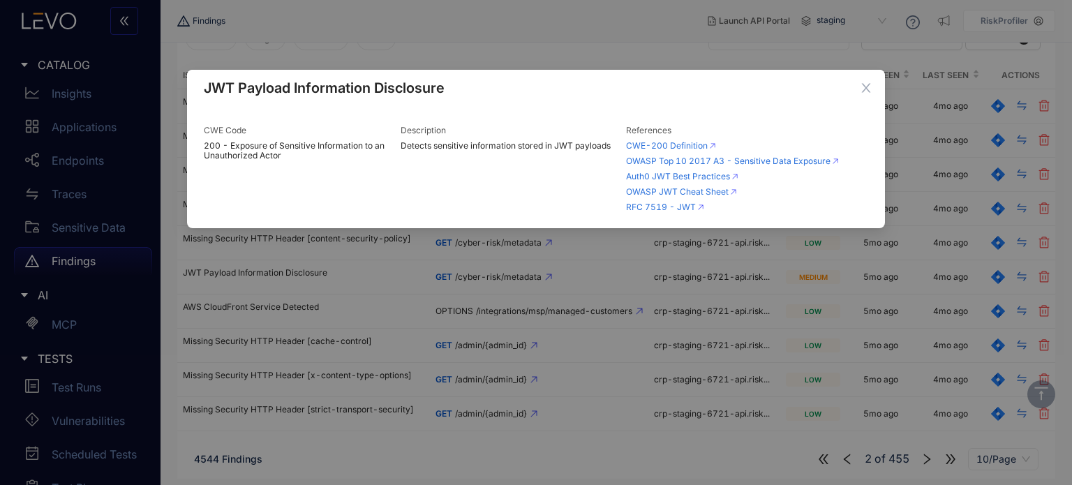
click at [491, 334] on div "JWT Payload Information Disclosure CWE Code 200 - Exposure of Sensitive Informa…" at bounding box center [536, 242] width 1072 height 485
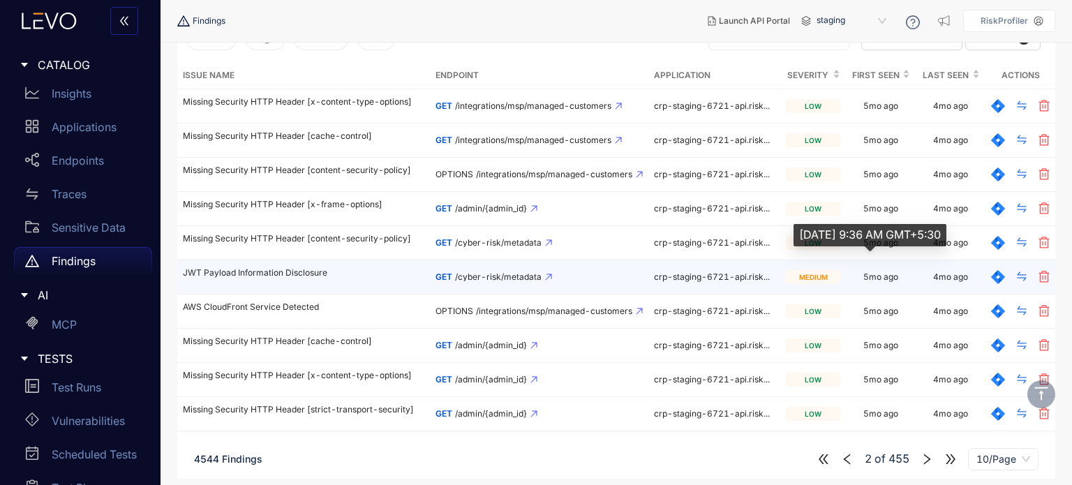
click at [873, 278] on div "5mo ago" at bounding box center [881, 277] width 35 height 10
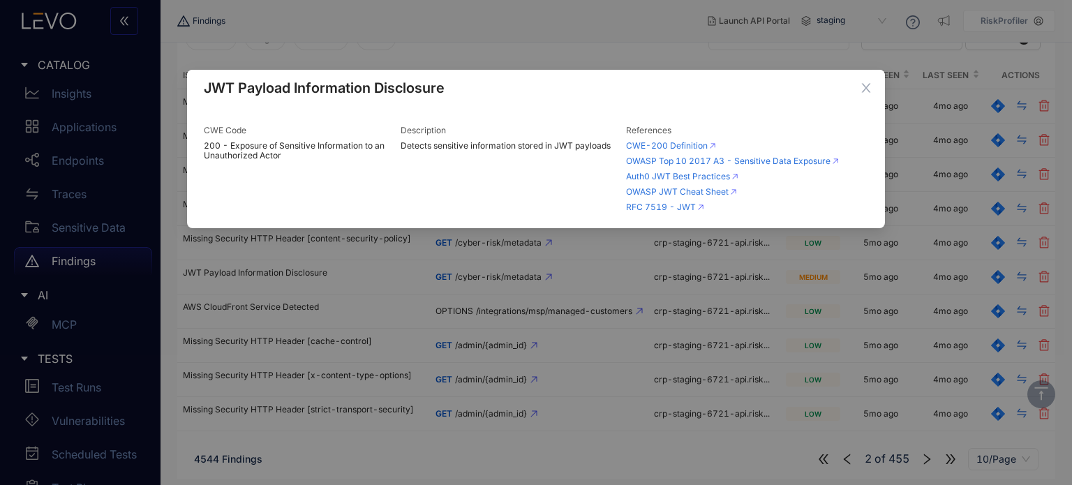
click at [849, 287] on div "JWT Payload Information Disclosure CWE Code 200 - Exposure of Sensitive Informa…" at bounding box center [536, 242] width 1072 height 485
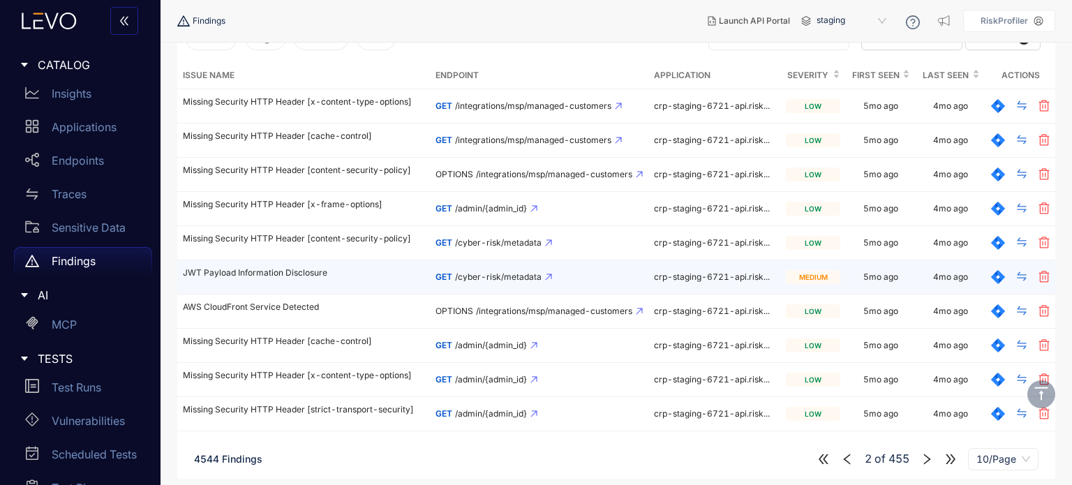
click at [849, 284] on td "5mo ago" at bounding box center [881, 277] width 70 height 34
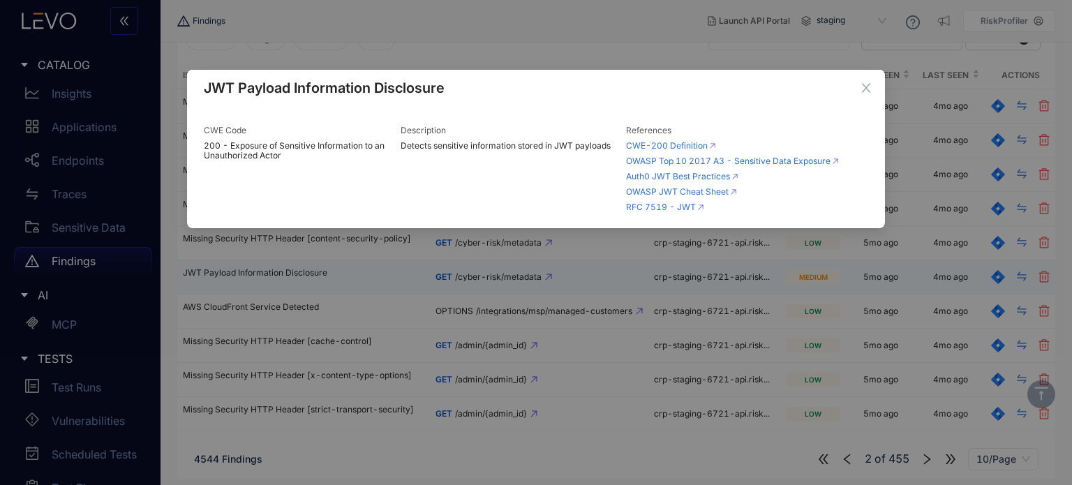
click at [849, 284] on div "JWT Payload Information Disclosure CWE Code 200 - Exposure of Sensitive Informa…" at bounding box center [536, 242] width 1072 height 485
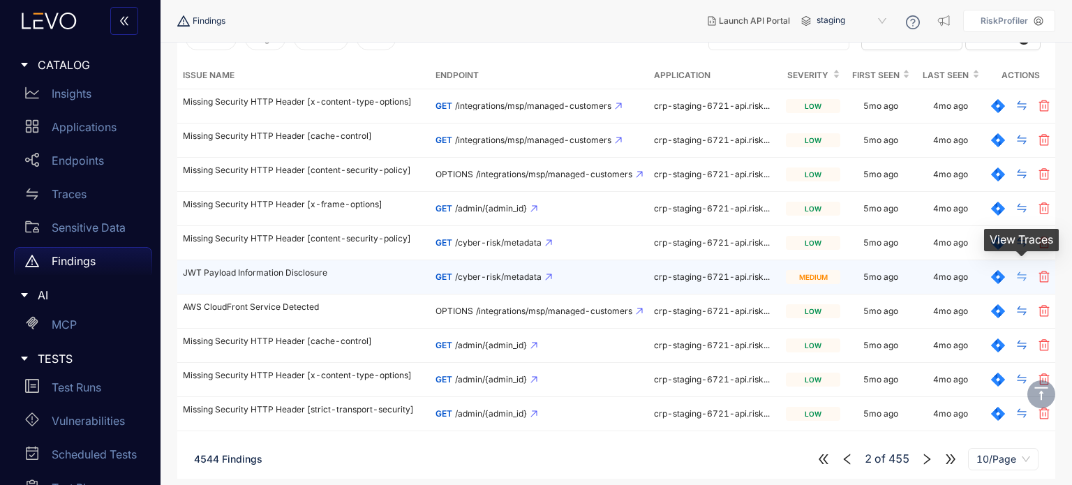
click at [1021, 279] on icon "swap" at bounding box center [1021, 276] width 11 height 11
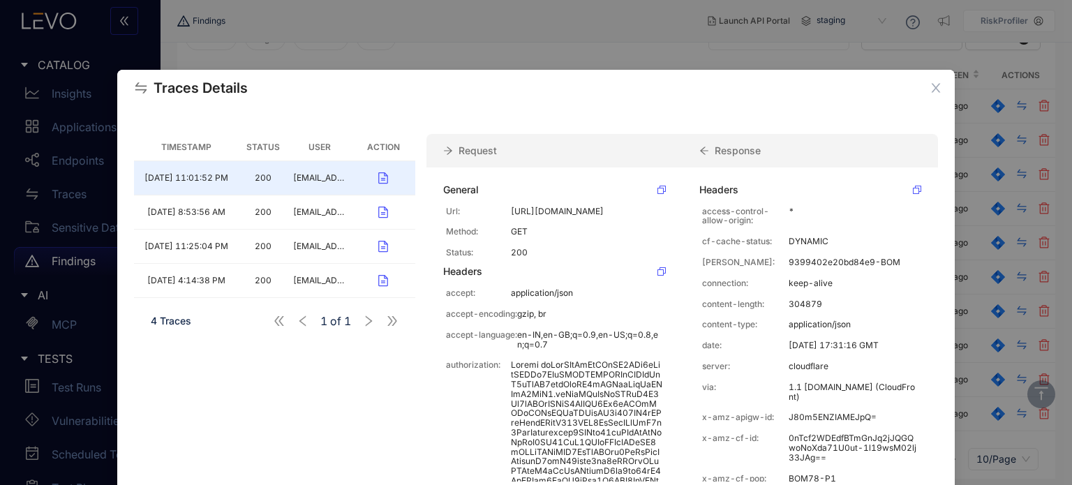
click at [640, 54] on div "Traces Details Timestamp Status User Action [DATE] 11:01:52 PM 200 [EMAIL_ADDRE…" at bounding box center [536, 242] width 1072 height 485
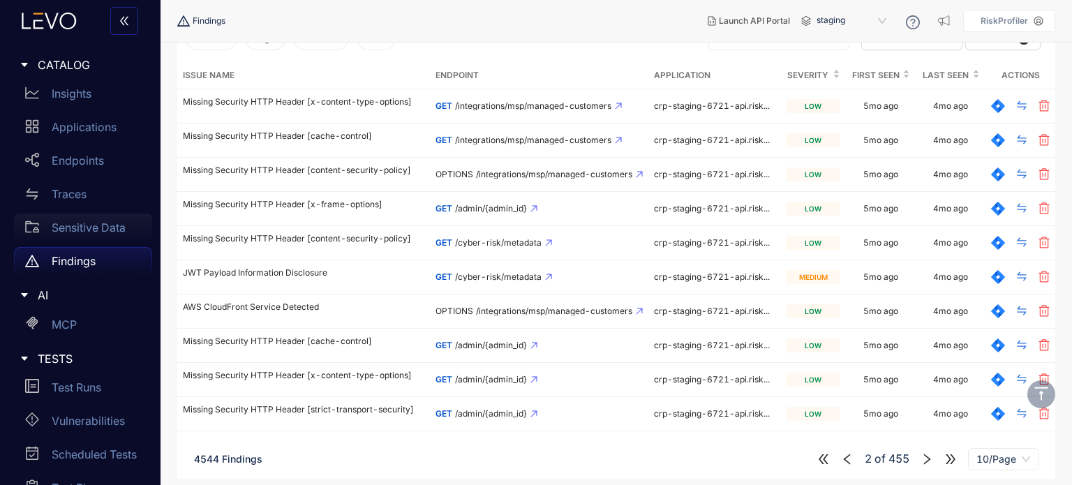
click at [106, 230] on p "Sensitive Data" at bounding box center [89, 227] width 74 height 13
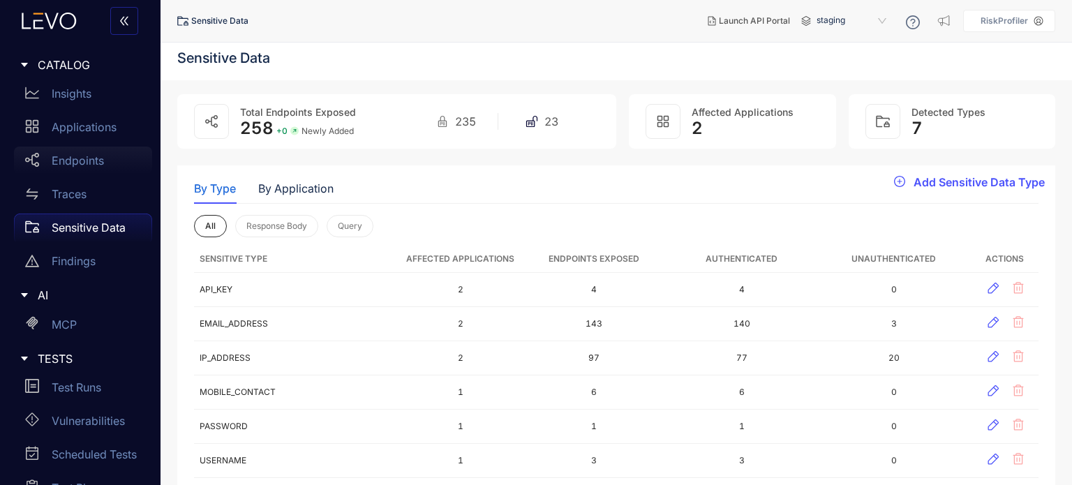
click at [89, 170] on div "Endpoints" at bounding box center [83, 161] width 138 height 28
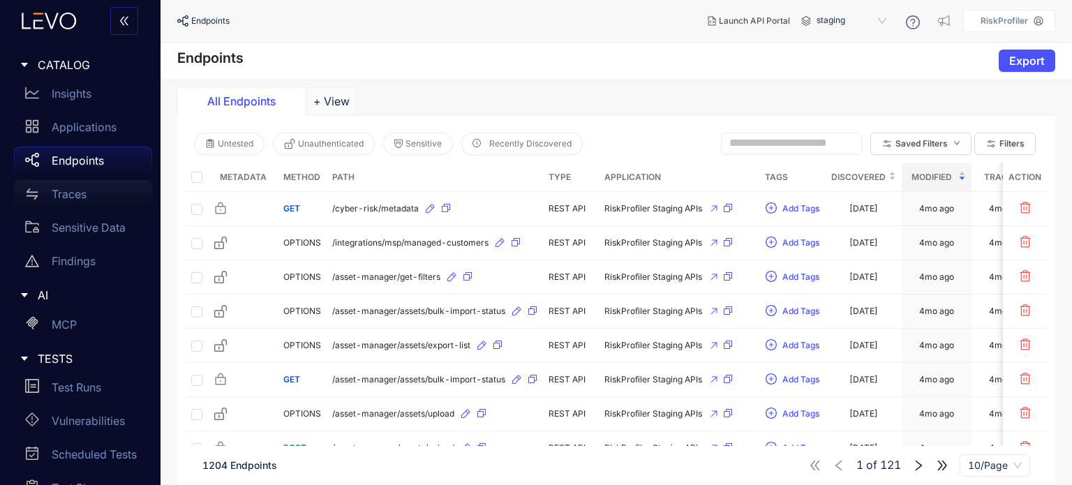
click at [89, 194] on div "Traces" at bounding box center [83, 194] width 138 height 28
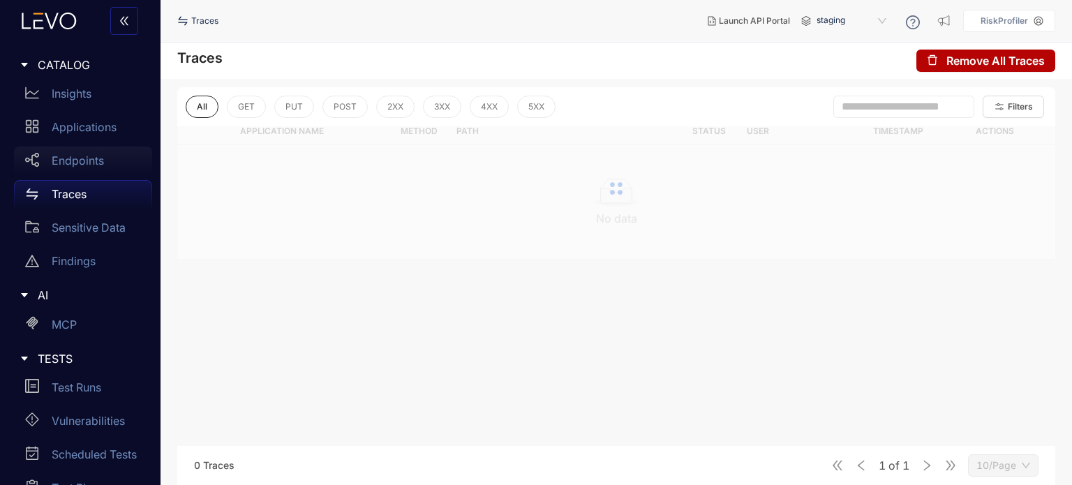
click at [109, 172] on div "Endpoints" at bounding box center [83, 161] width 138 height 28
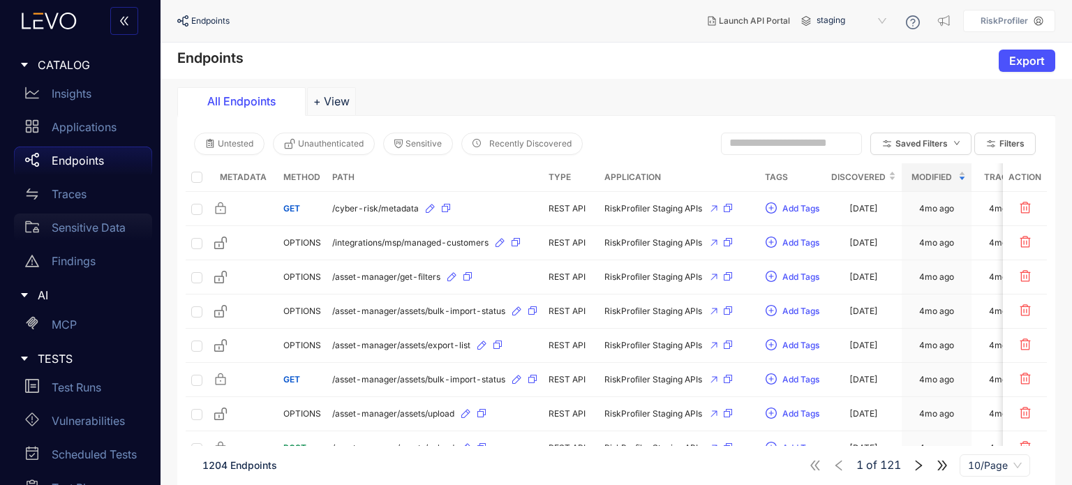
click at [115, 216] on div "Sensitive Data" at bounding box center [83, 228] width 138 height 28
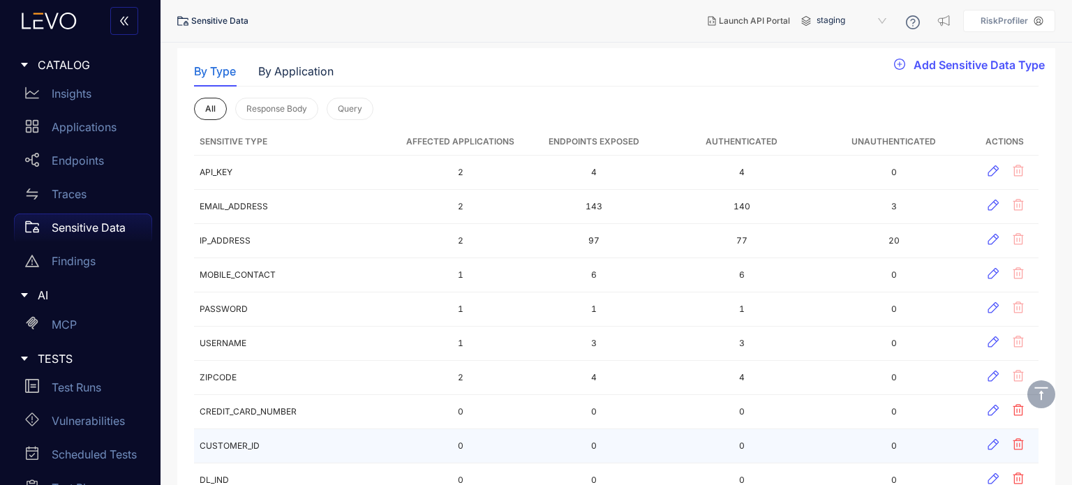
scroll to position [114, 0]
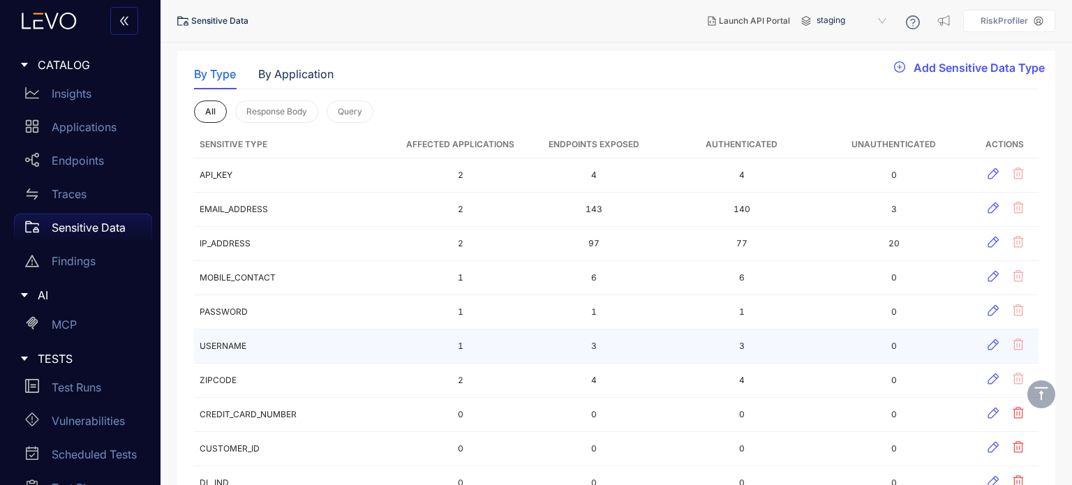
click at [296, 336] on td "USERNAME" at bounding box center [296, 347] width 205 height 34
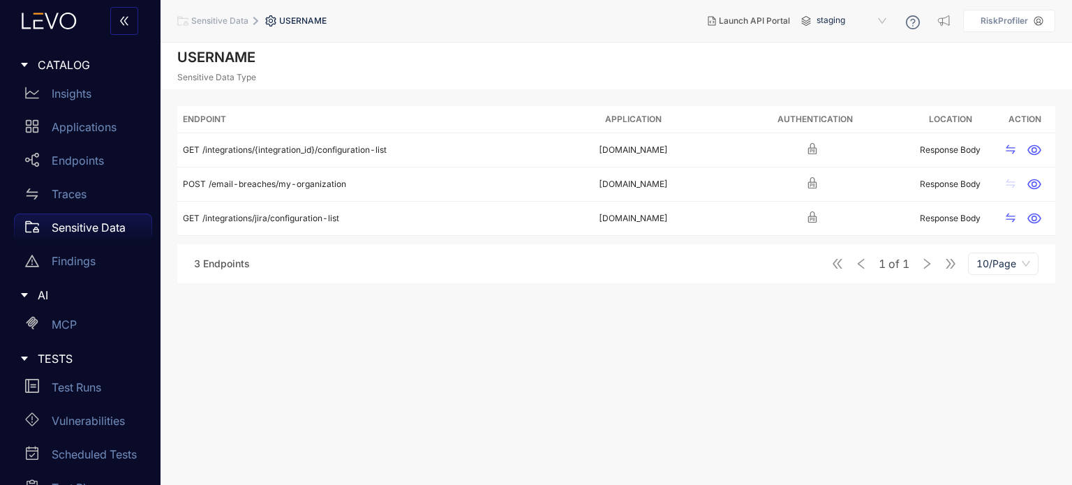
click at [92, 223] on p "Sensitive Data" at bounding box center [89, 227] width 74 height 13
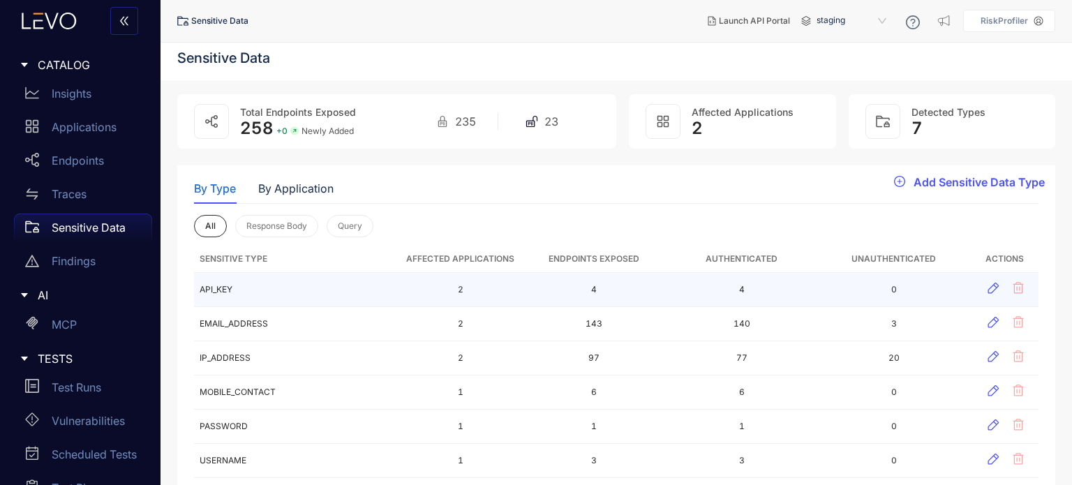
click at [274, 284] on td "API_KEY" at bounding box center [296, 290] width 205 height 34
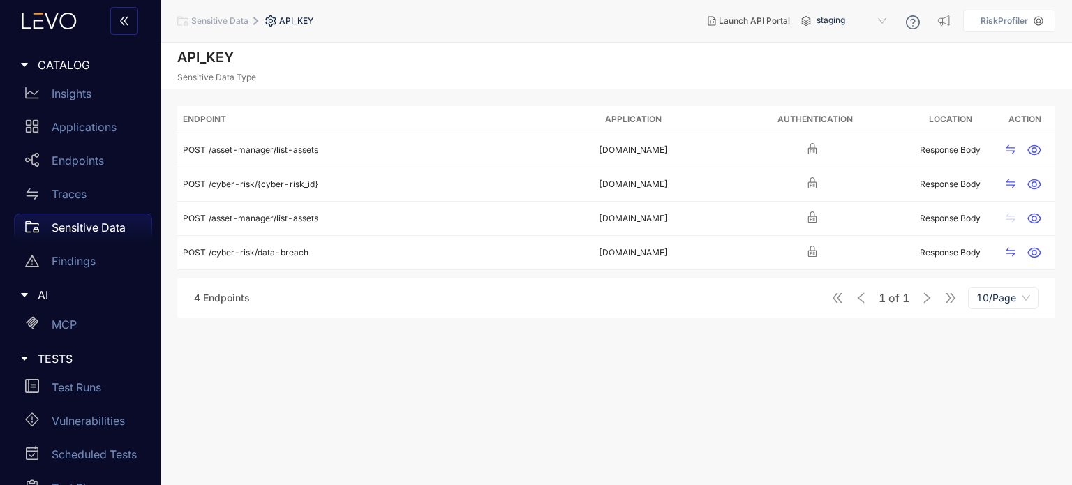
click at [110, 216] on div "Sensitive Data" at bounding box center [83, 228] width 138 height 28
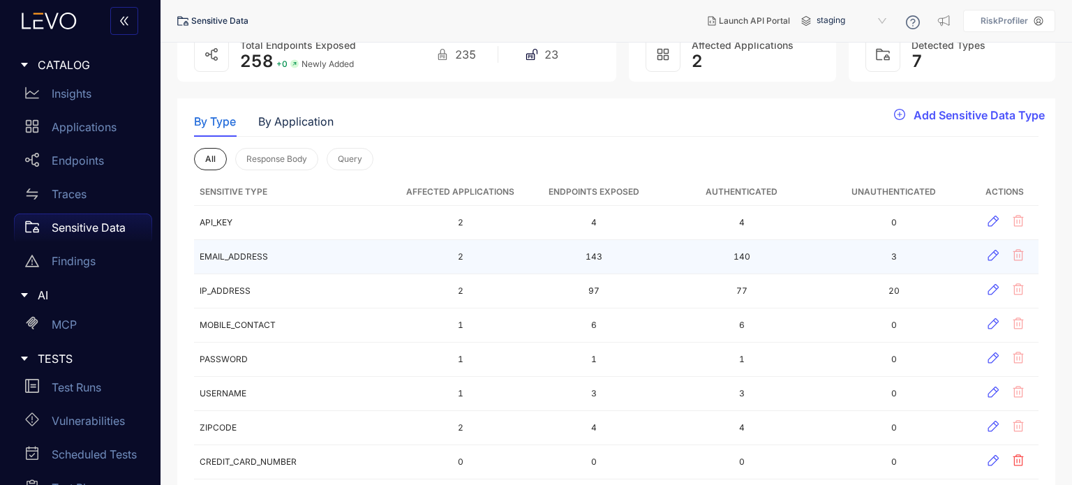
scroll to position [70, 0]
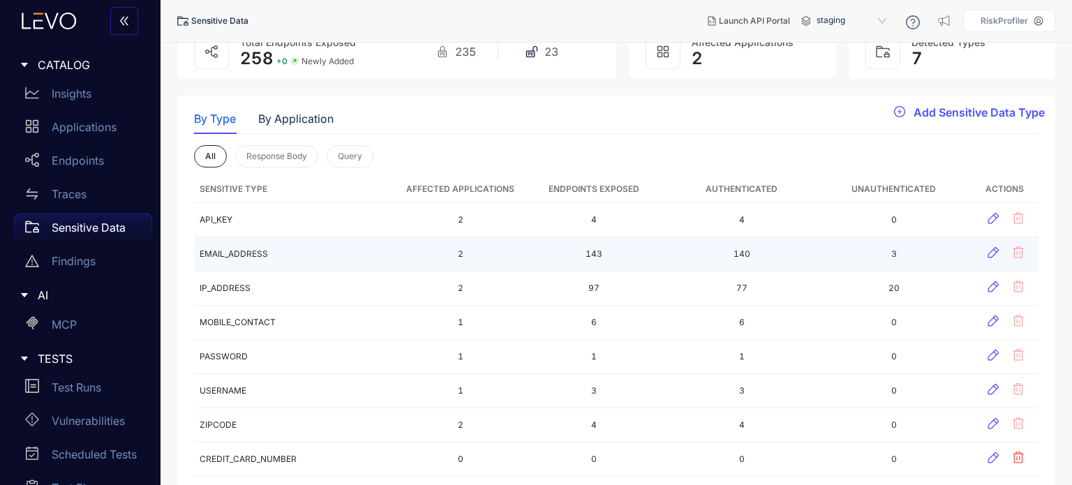
click at [326, 263] on td "EMAIL_ADDRESS" at bounding box center [296, 254] width 205 height 34
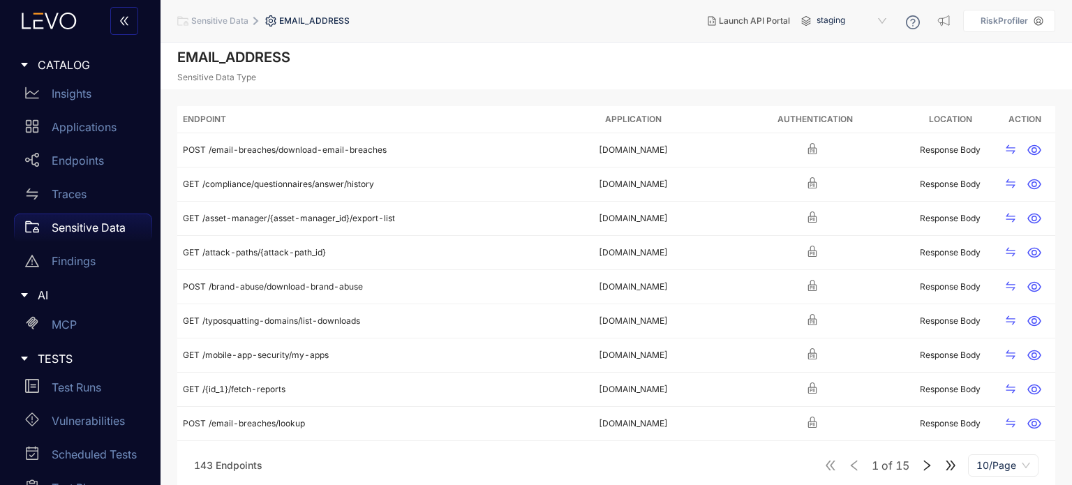
click at [81, 228] on p "Sensitive Data" at bounding box center [89, 227] width 74 height 13
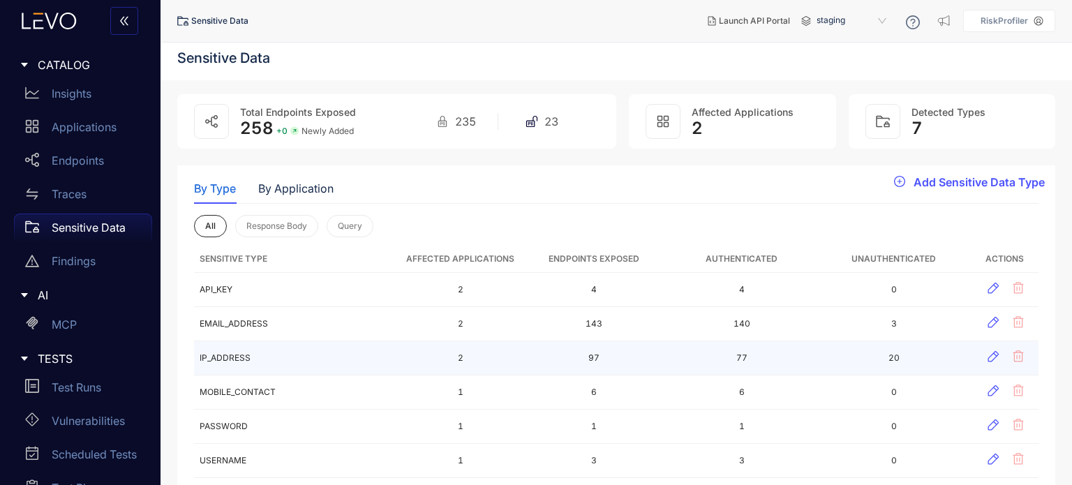
click at [292, 347] on td "IP_ADDRESS" at bounding box center [296, 358] width 205 height 34
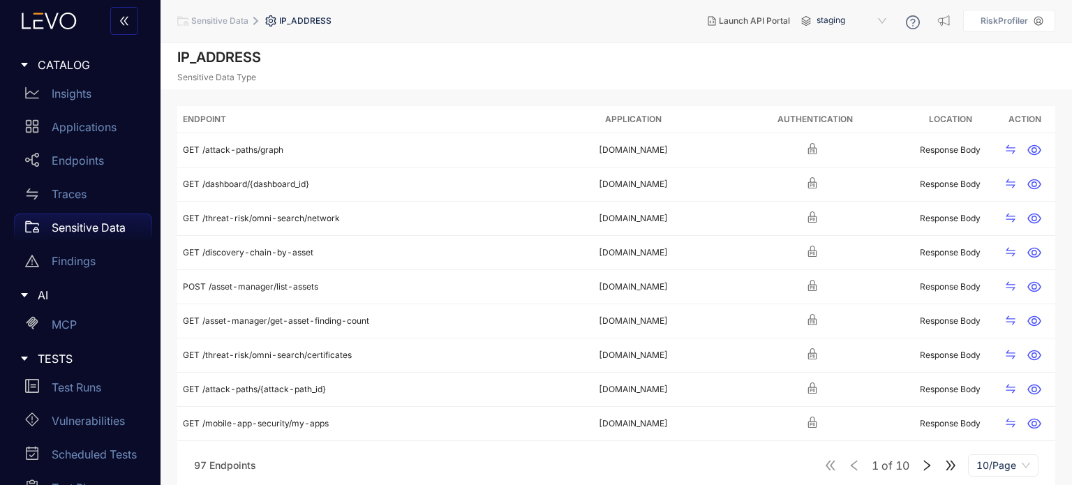
click at [120, 223] on p "Sensitive Data" at bounding box center [89, 227] width 74 height 13
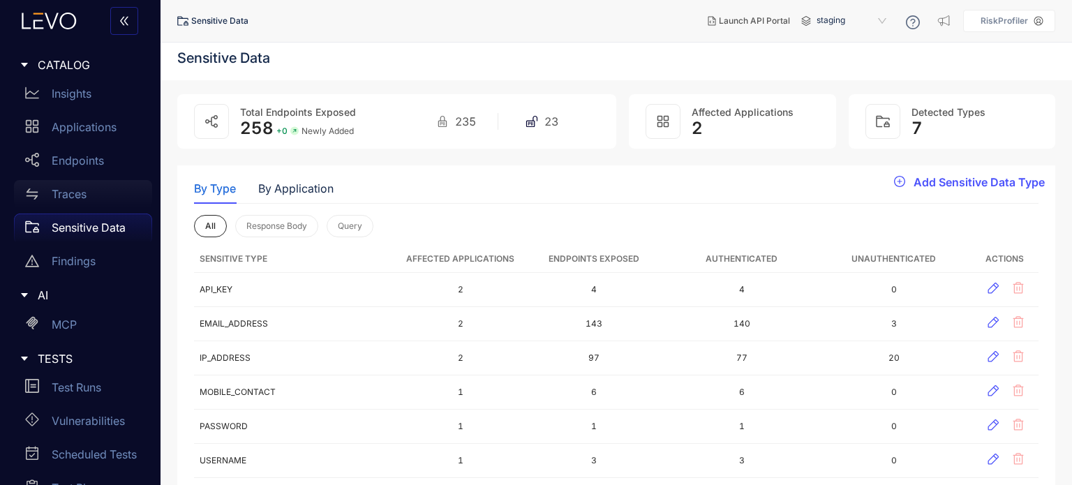
click at [119, 195] on div "Traces" at bounding box center [83, 194] width 138 height 28
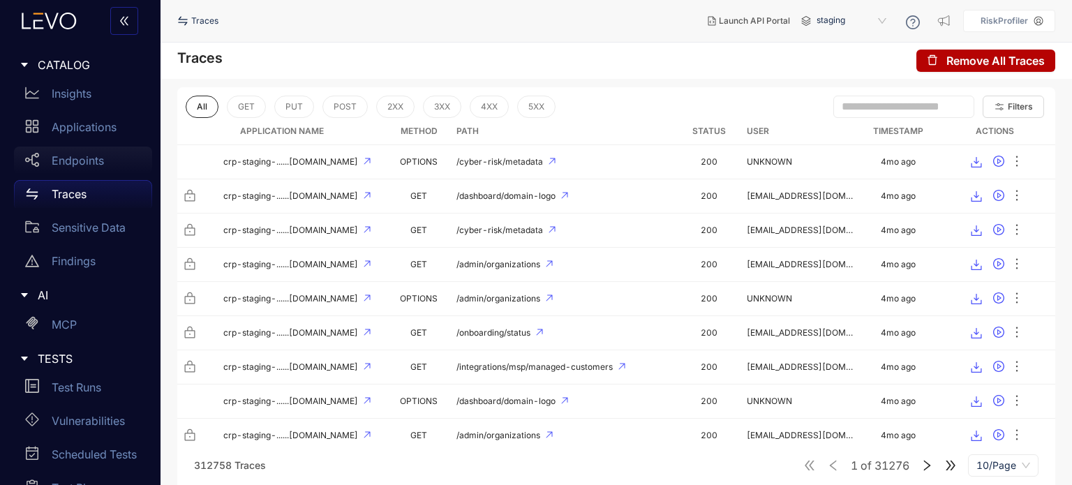
click at [119, 175] on link "Endpoints" at bounding box center [83, 164] width 138 height 34
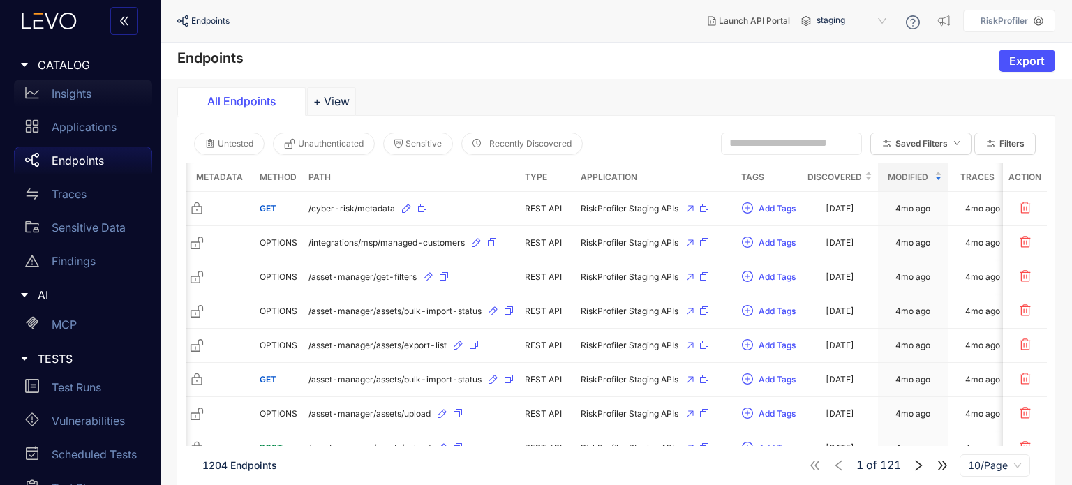
click at [72, 87] on p "Insights" at bounding box center [72, 93] width 40 height 13
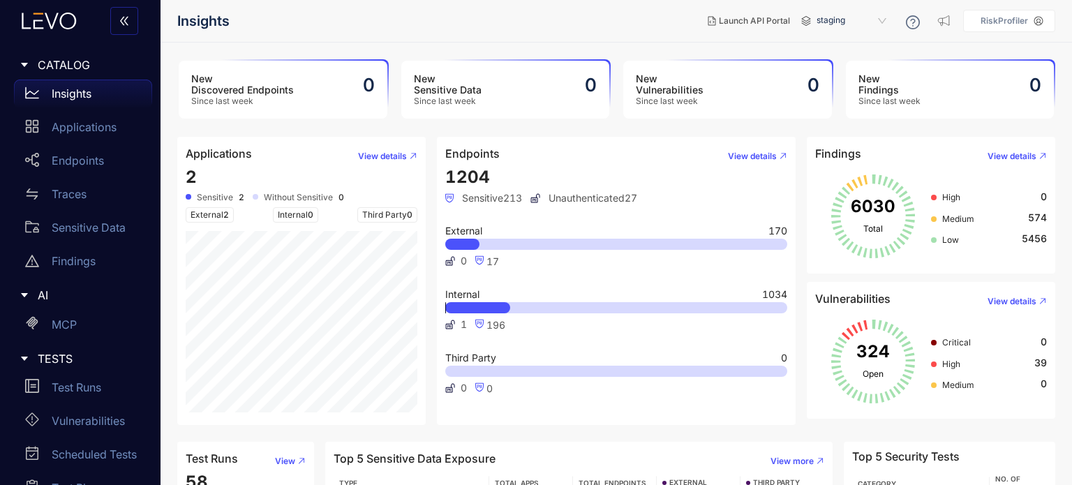
click at [114, 92] on div "Insights" at bounding box center [83, 94] width 138 height 28
click at [656, 46] on main "New Discovered Endpoints Since last week 0 New Sensitive Data Since last week 0…" at bounding box center [617, 264] width 912 height 443
click at [651, 10] on nav "Insights" at bounding box center [436, 20] width 519 height 25
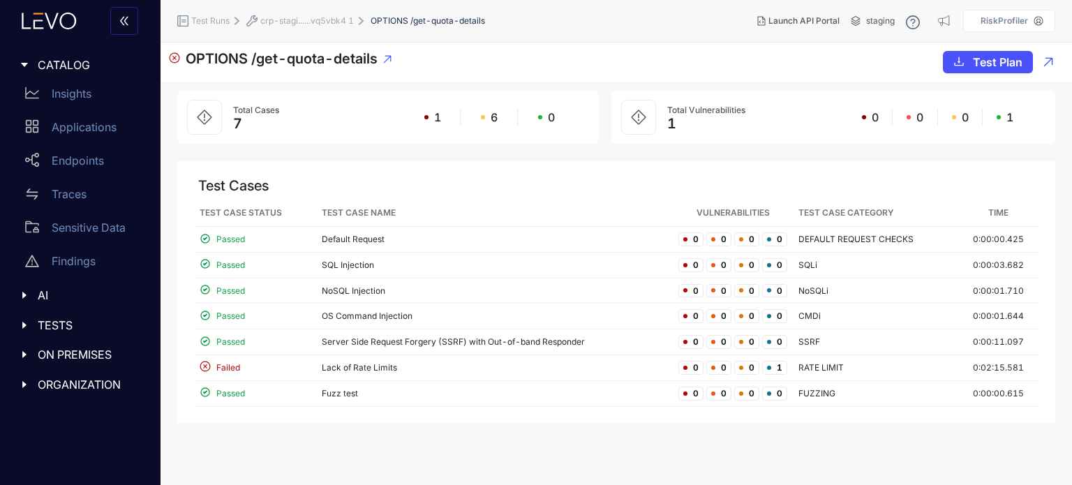
click at [441, 431] on section "OPTIONS /get-quota-details Test Plan Total Cases 7 1 6 0 Total Vulnerabilities …" at bounding box center [617, 264] width 912 height 443
click at [343, 264] on td "SQL Injection" at bounding box center [494, 266] width 357 height 26
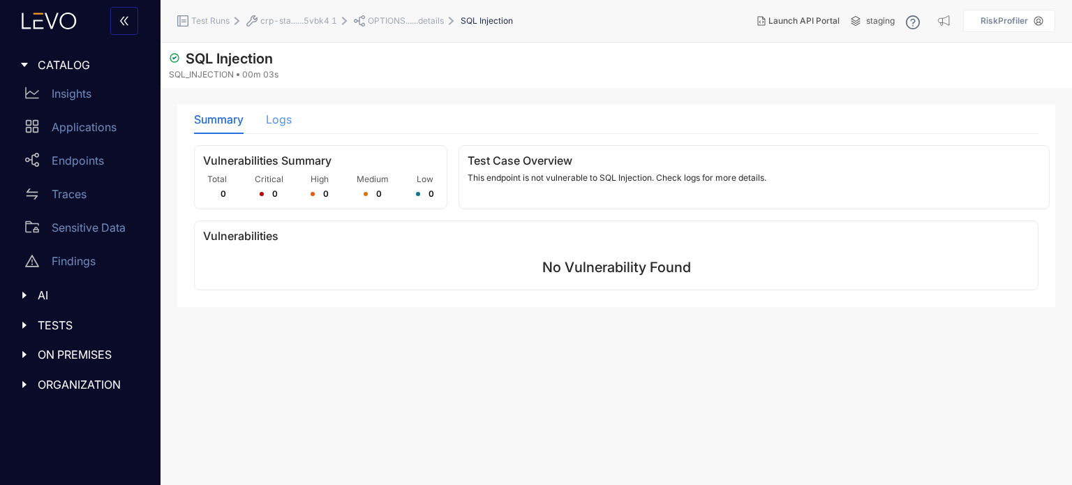
click at [274, 109] on div "Logs" at bounding box center [279, 119] width 26 height 29
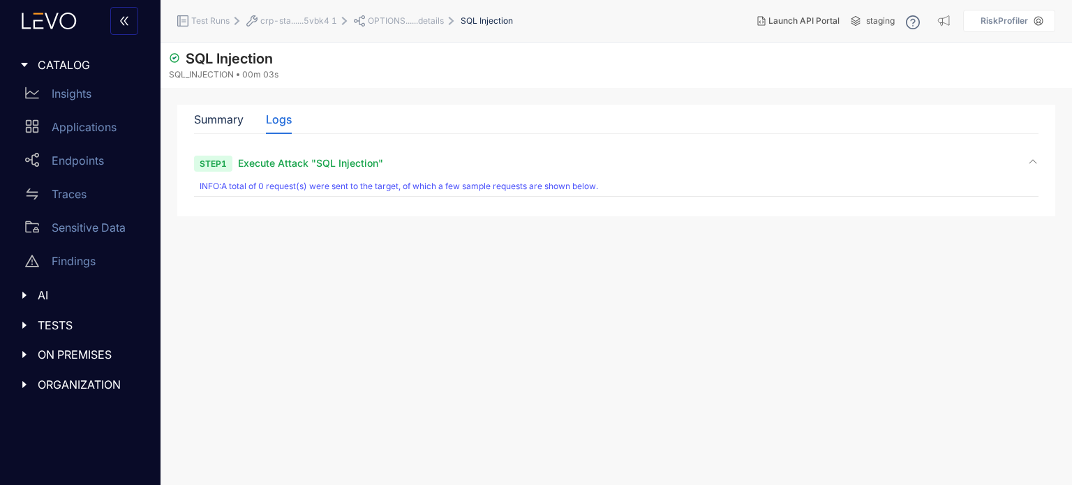
click at [415, 168] on div "Step 1 Execute Attack "SQL Injection"" at bounding box center [616, 162] width 845 height 13
drag, startPoint x: 190, startPoint y: 111, endPoint x: 212, endPoint y: 113, distance: 22.4
click at [212, 113] on div "Summary Logs Vulnerabilities Summary Total 0 Critical 0 High 0 Medium 0 Low 0 T…" at bounding box center [616, 153] width 878 height 97
click at [212, 113] on div "Summary" at bounding box center [219, 119] width 50 height 13
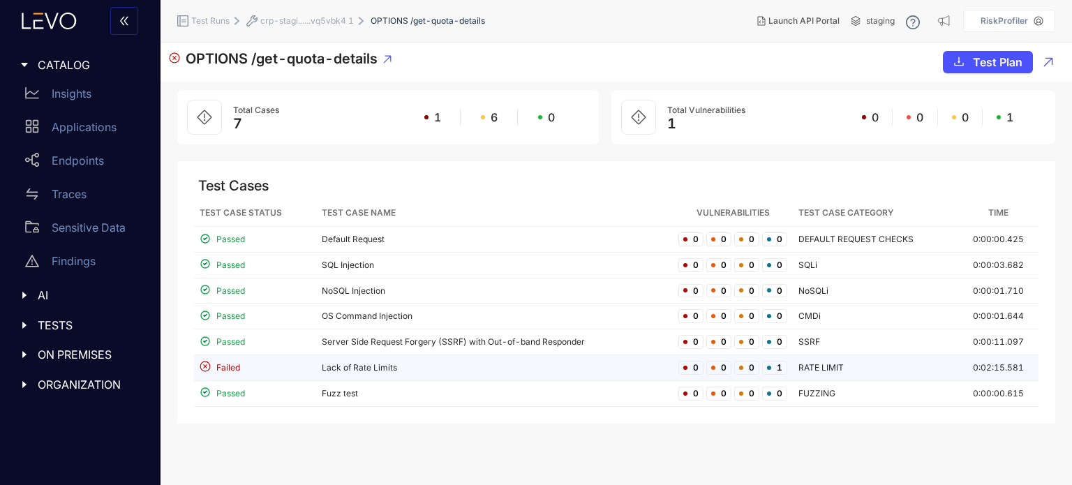
click at [443, 368] on td "Lack of Rate Limits" at bounding box center [494, 368] width 357 height 26
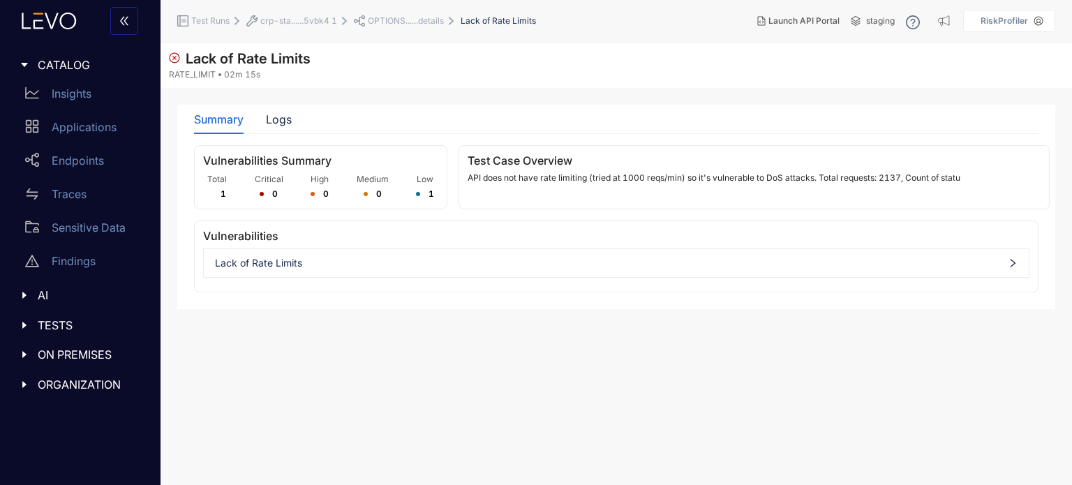
click at [390, 267] on div "Lack of Rate Limits" at bounding box center [616, 263] width 825 height 22
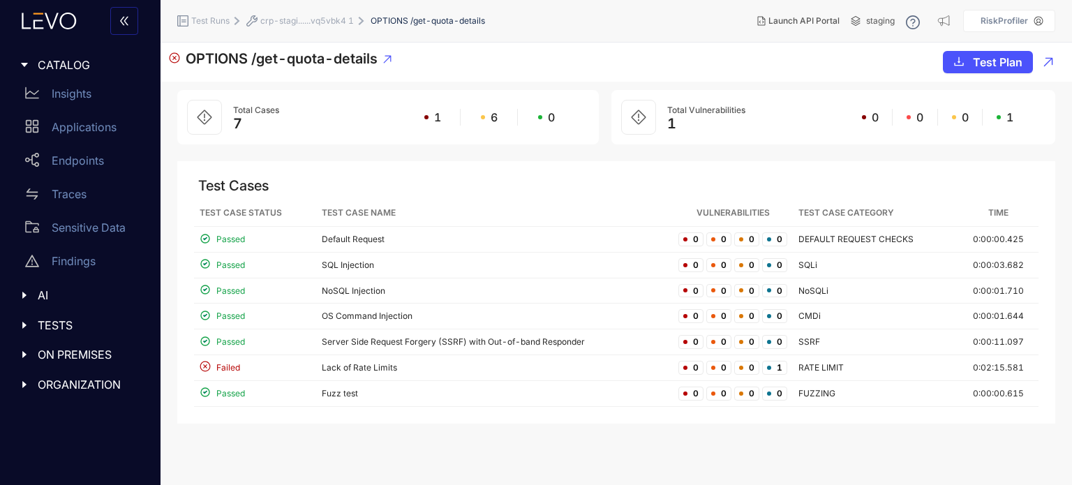
click at [321, 18] on span "crp-stagi......vq5vbk4 1" at bounding box center [307, 21] width 94 height 10
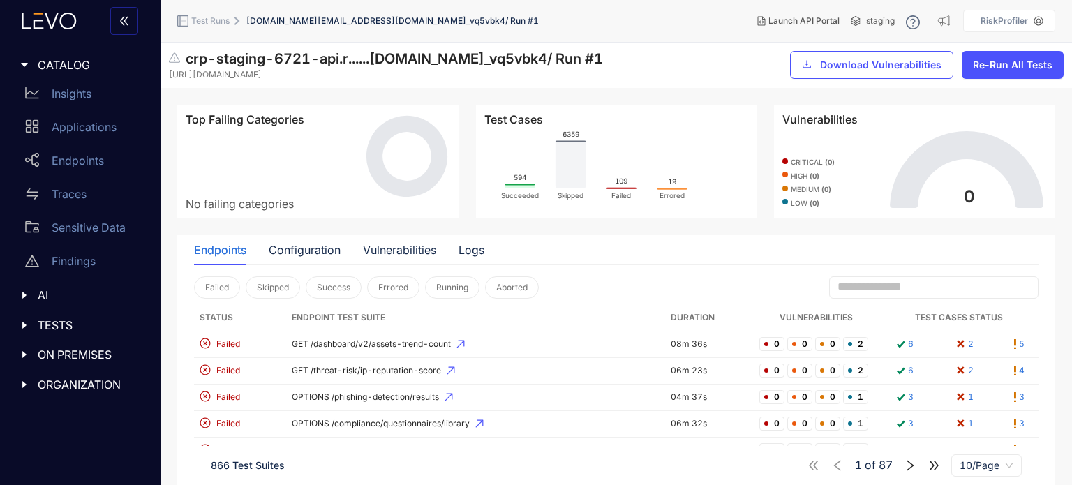
click at [215, 247] on div "Endpoints" at bounding box center [220, 250] width 52 height 13
click at [320, 248] on div "Configuration" at bounding box center [305, 250] width 72 height 13
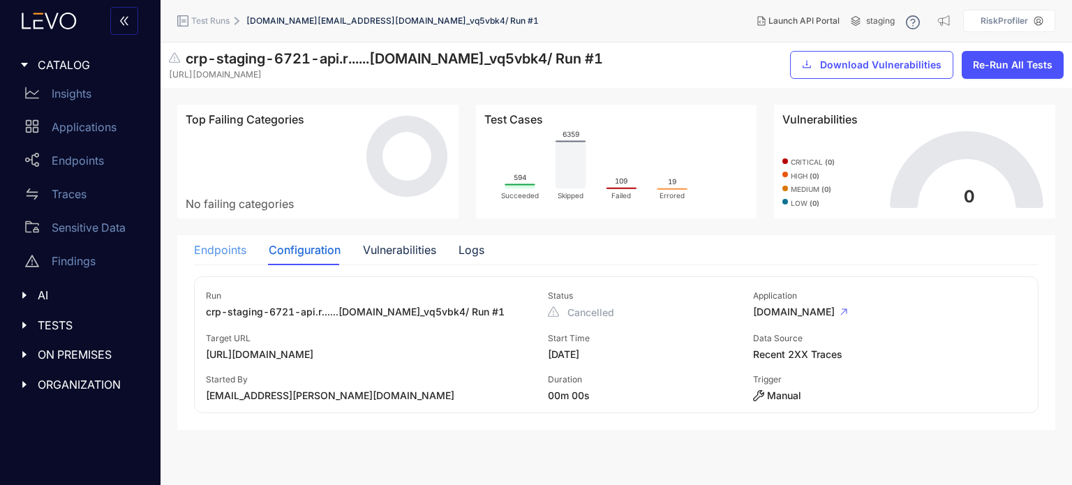
click at [235, 242] on div "Endpoints" at bounding box center [220, 249] width 52 height 29
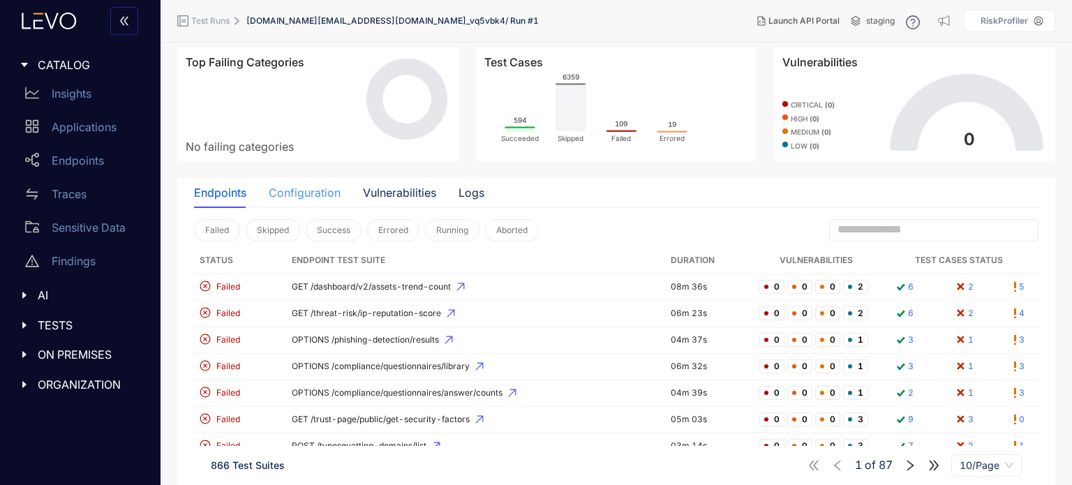
scroll to position [59, 0]
click at [445, 183] on div "Endpoints Configuration Vulnerabilities Logs" at bounding box center [339, 191] width 290 height 29
click at [464, 186] on div "Logs" at bounding box center [472, 191] width 26 height 13
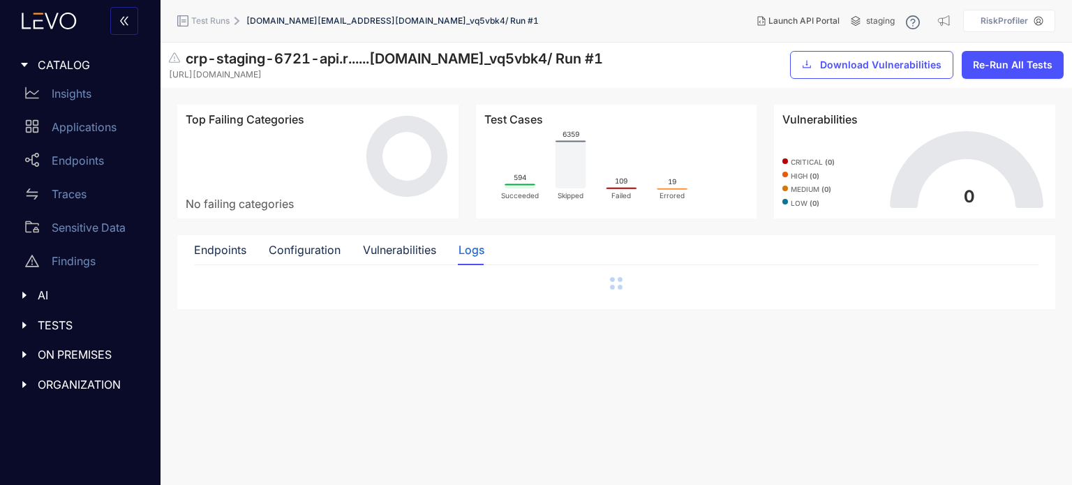
scroll to position [0, 0]
click at [405, 259] on div "Vulnerabilities" at bounding box center [399, 249] width 73 height 29
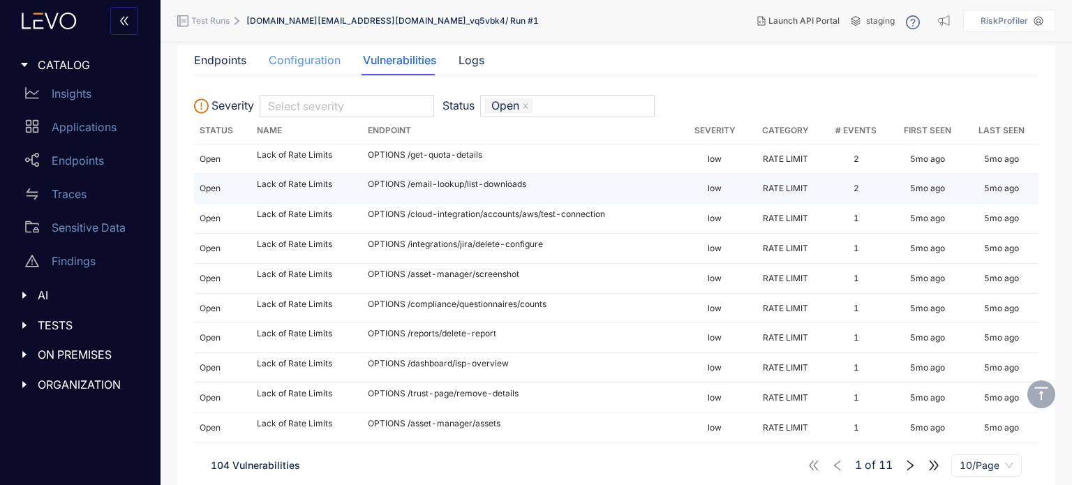
scroll to position [163, 0]
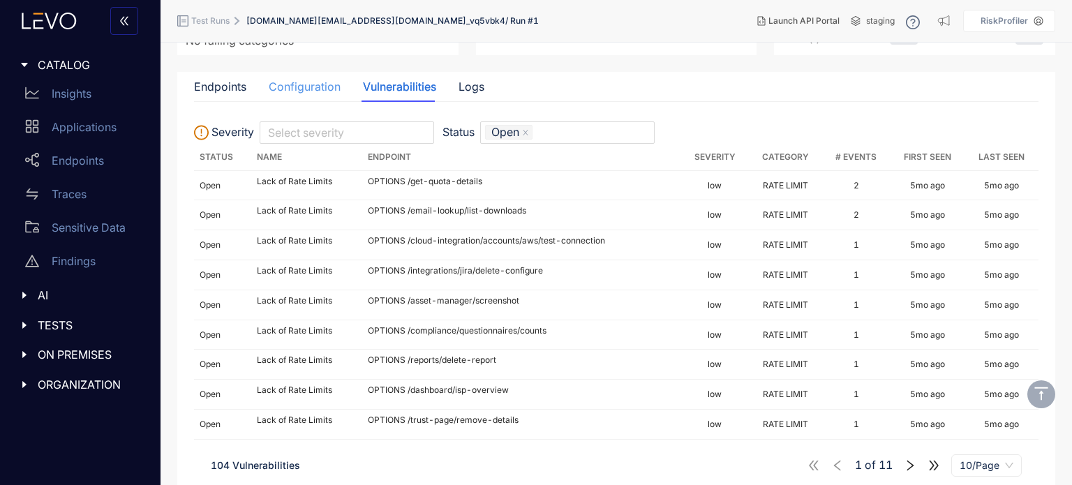
click at [293, 94] on div "Configuration" at bounding box center [305, 86] width 72 height 29
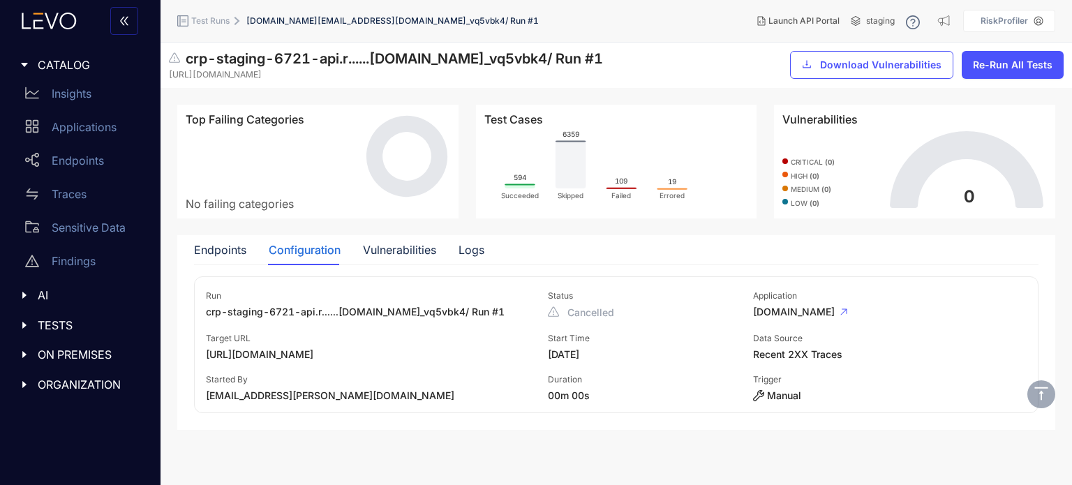
scroll to position [0, 0]
click at [237, 249] on div "Endpoints" at bounding box center [220, 250] width 52 height 13
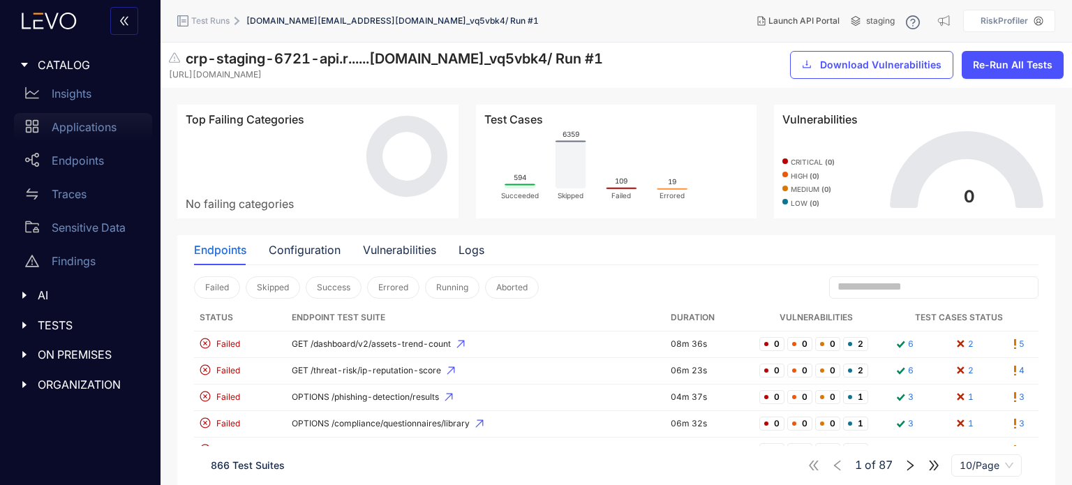
click at [110, 141] on div "Applications" at bounding box center [83, 127] width 138 height 28
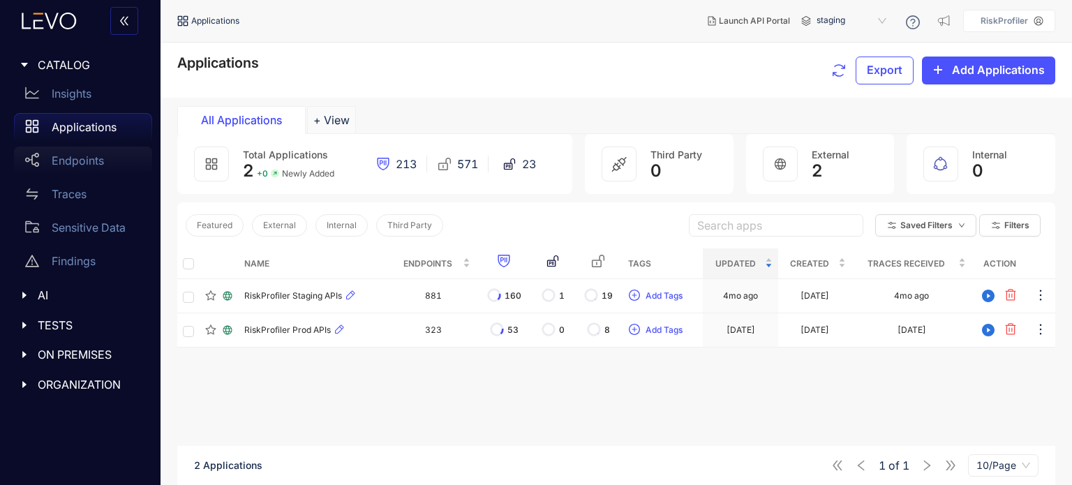
click at [117, 161] on div "Endpoints" at bounding box center [83, 161] width 138 height 28
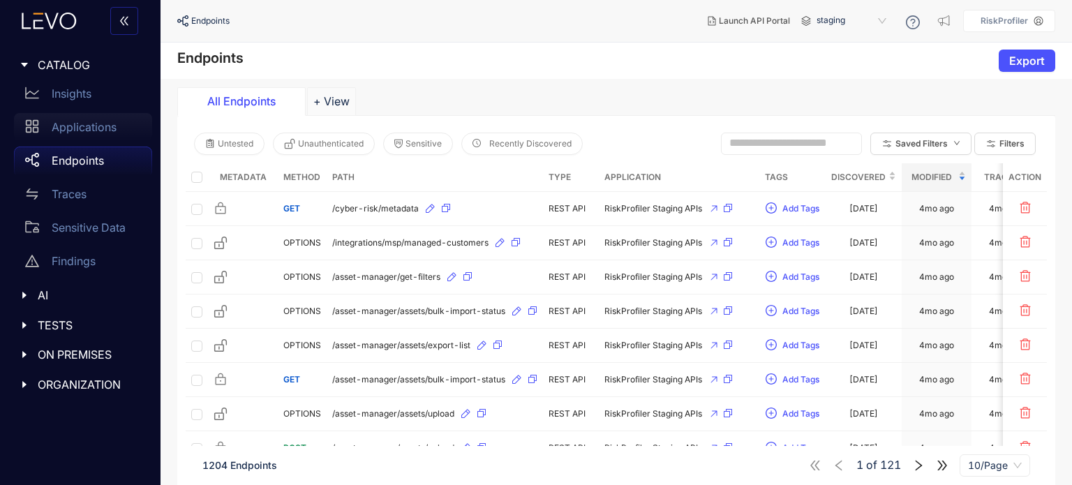
click at [105, 114] on div "Applications" at bounding box center [83, 127] width 138 height 28
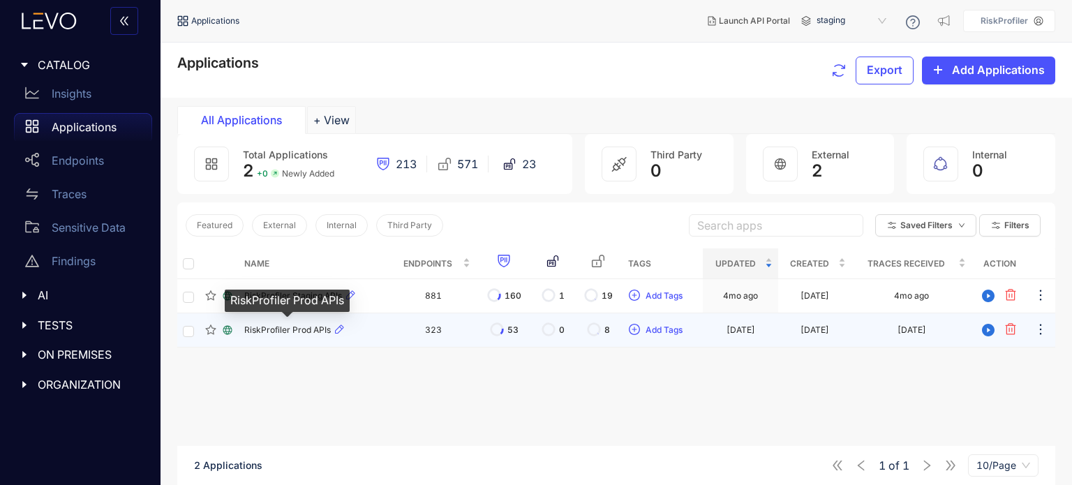
click at [296, 328] on span "RiskProfiler Prod APIs" at bounding box center [287, 330] width 87 height 10
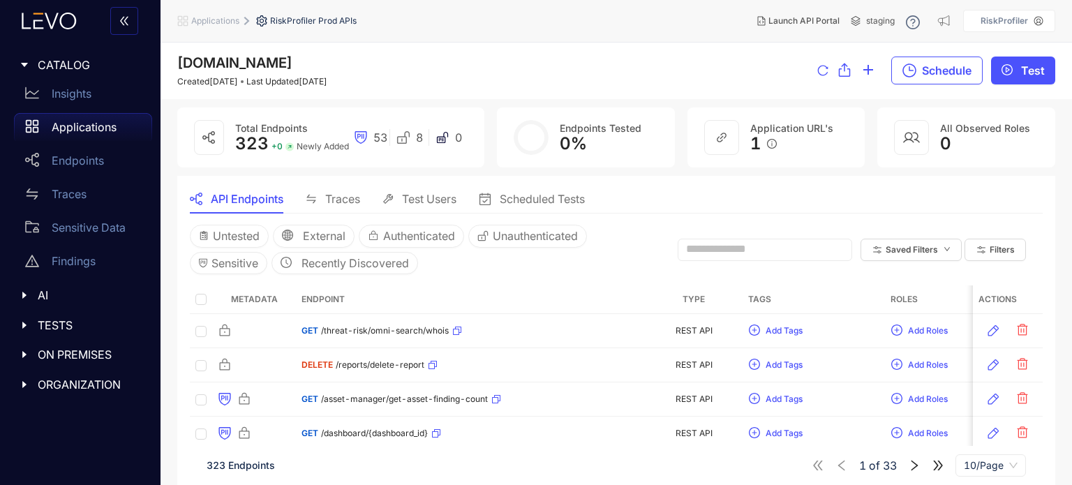
click at [419, 205] on span "Test Users" at bounding box center [429, 199] width 54 height 13
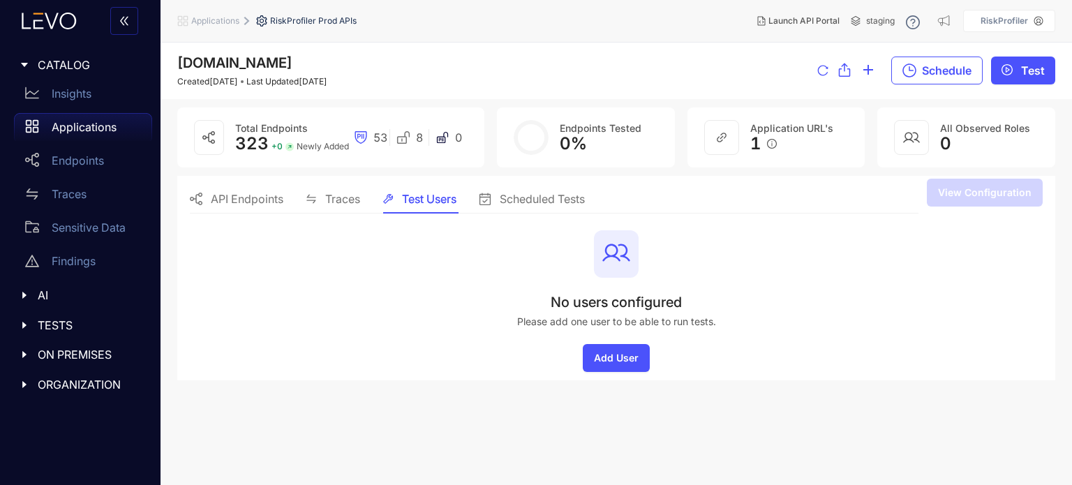
click at [511, 193] on span "Scheduled Tests" at bounding box center [542, 199] width 85 height 13
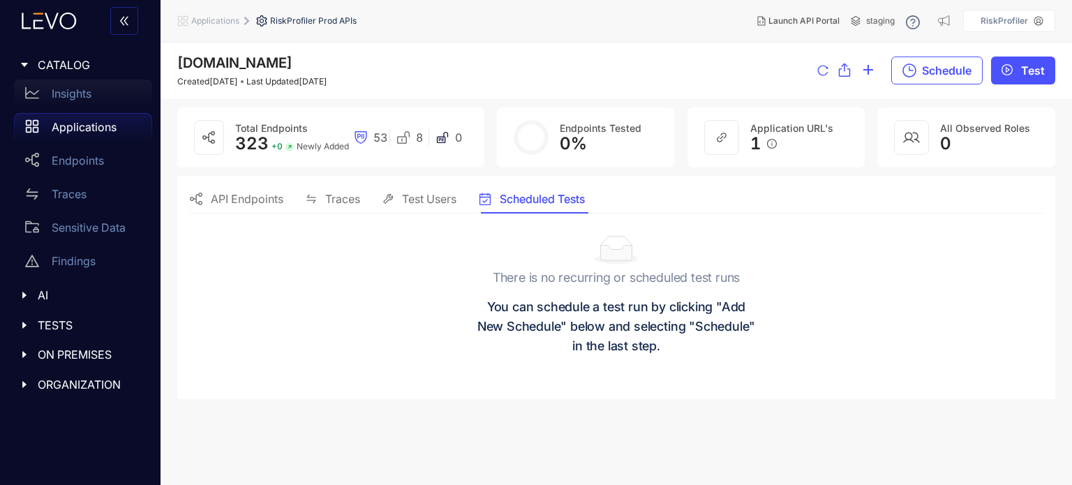
click at [78, 85] on div "Insights" at bounding box center [83, 94] width 138 height 28
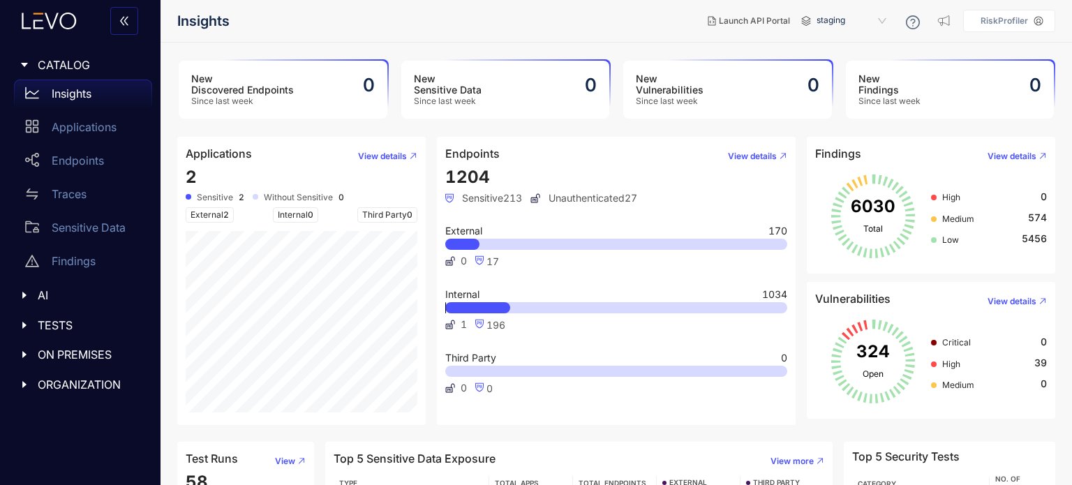
click at [489, 195] on span "Sensitive 213" at bounding box center [483, 198] width 77 height 11
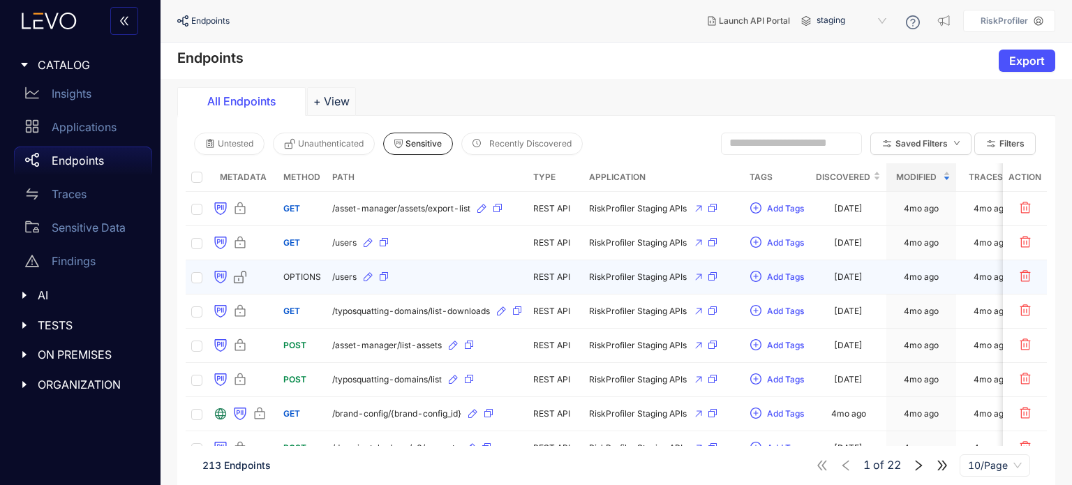
scroll to position [112, 0]
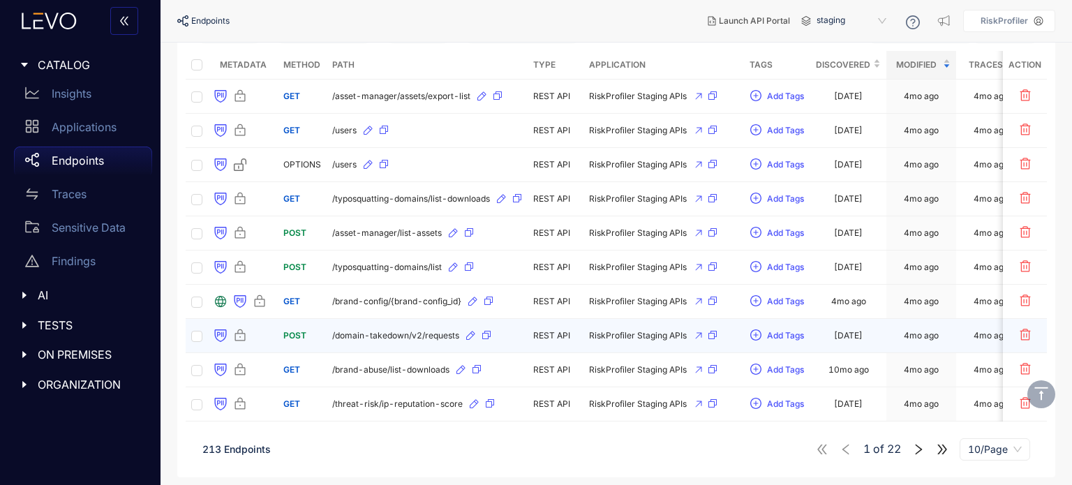
click at [397, 341] on div "/domain-takedown/v2/requests" at bounding box center [427, 336] width 190 height 22
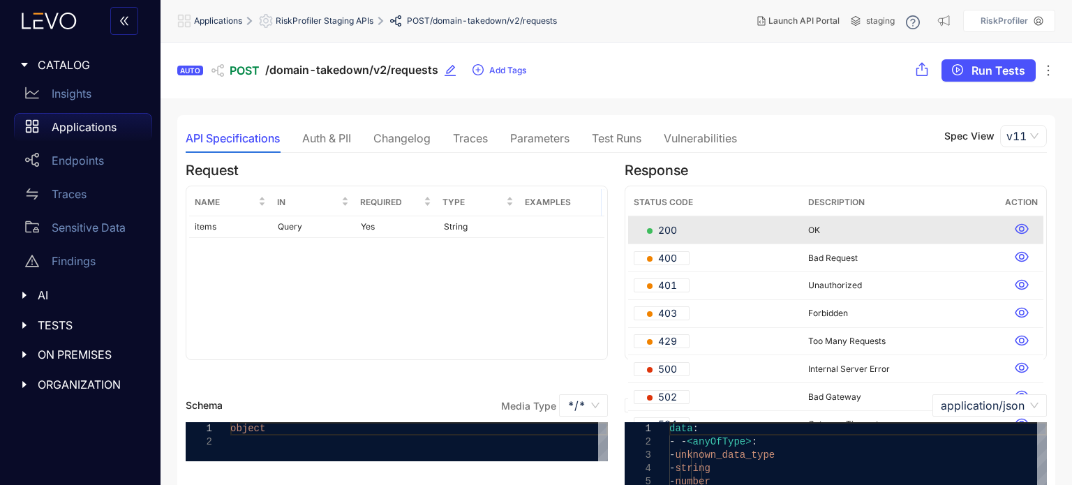
click at [89, 122] on p "Applications" at bounding box center [84, 127] width 65 height 13
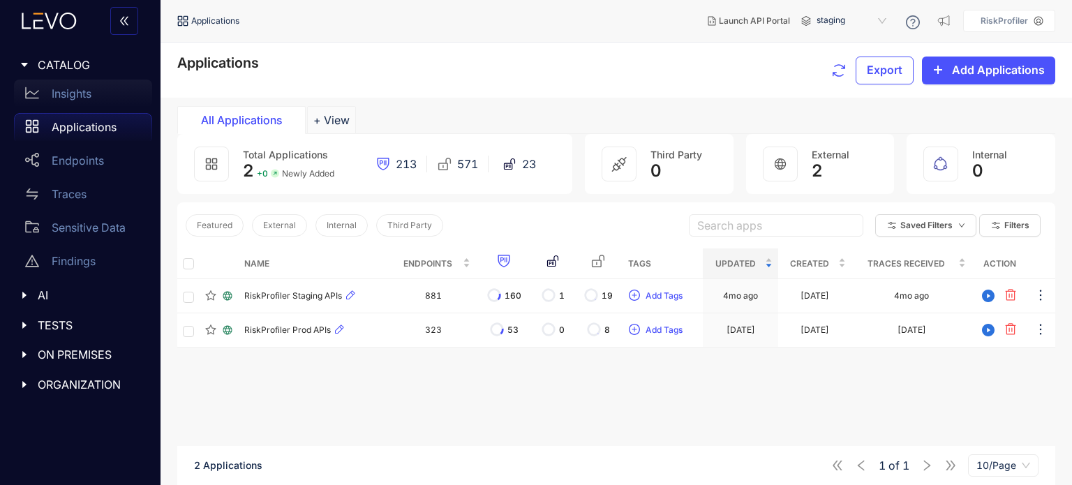
click at [94, 84] on div "Insights" at bounding box center [83, 94] width 138 height 28
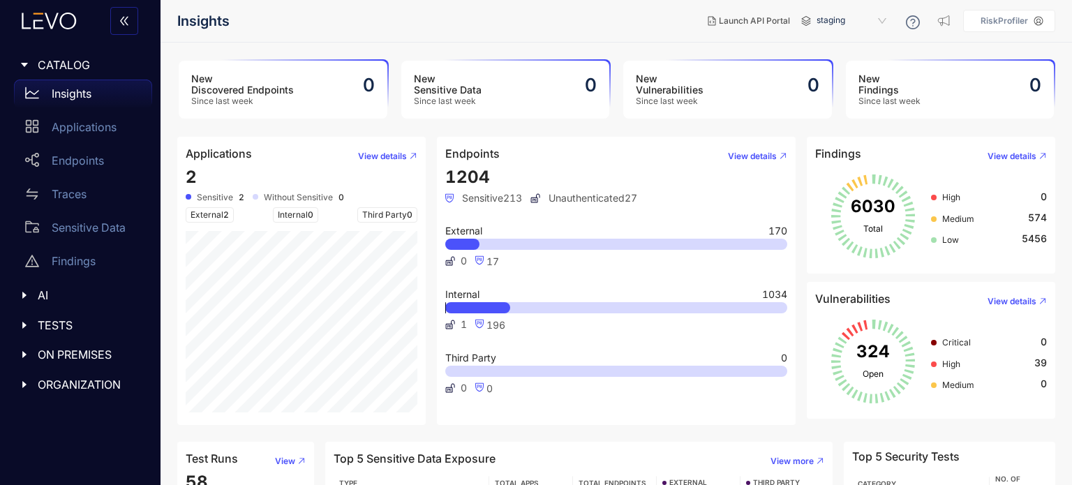
click at [94, 84] on div "Insights" at bounding box center [83, 94] width 138 height 28
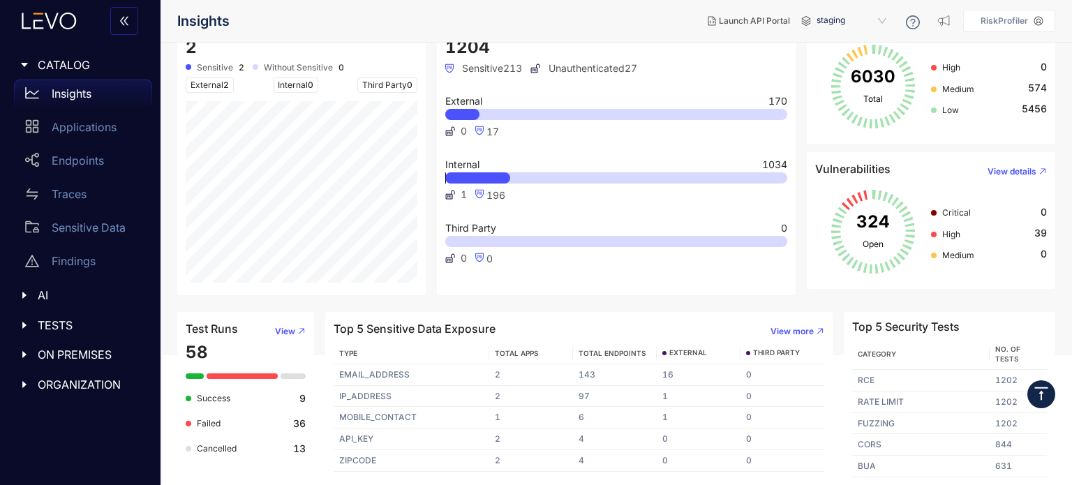
click at [1039, 394] on icon "vertical-align-top" at bounding box center [1041, 393] width 17 height 17
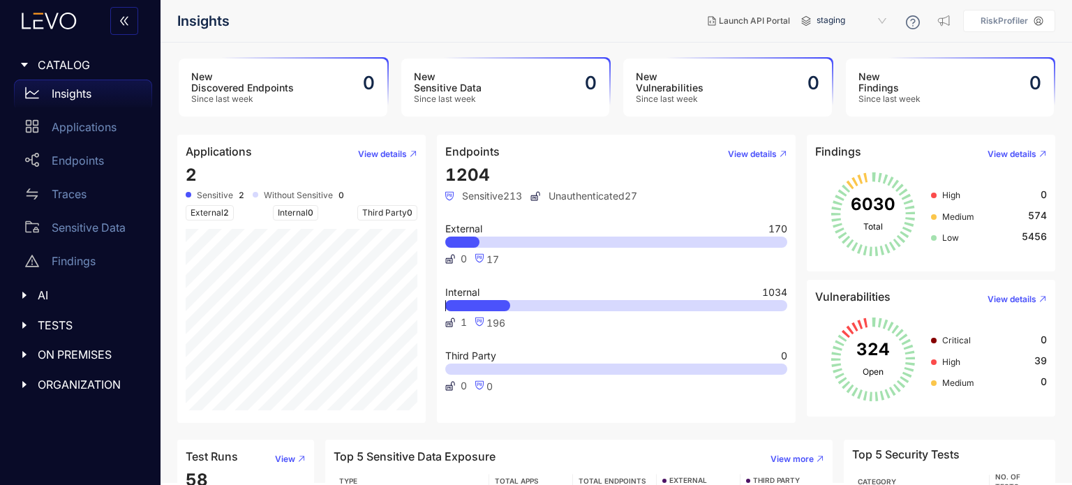
scroll to position [0, 0]
click at [1017, 10] on aside "RiskProfiler" at bounding box center [1009, 21] width 92 height 22
click at [1014, 17] on p "RiskProfiler" at bounding box center [1004, 21] width 47 height 10
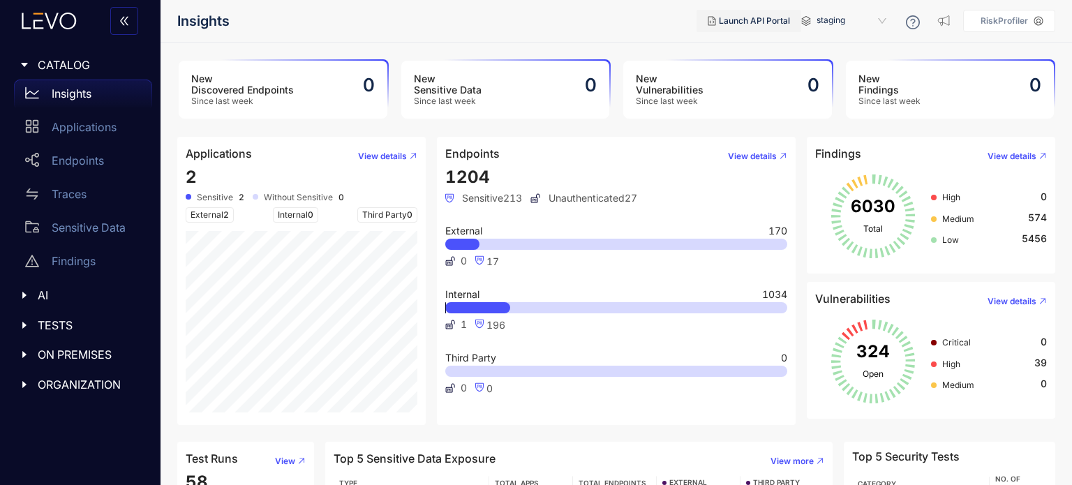
click at [762, 24] on span "Launch API Portal" at bounding box center [754, 21] width 71 height 10
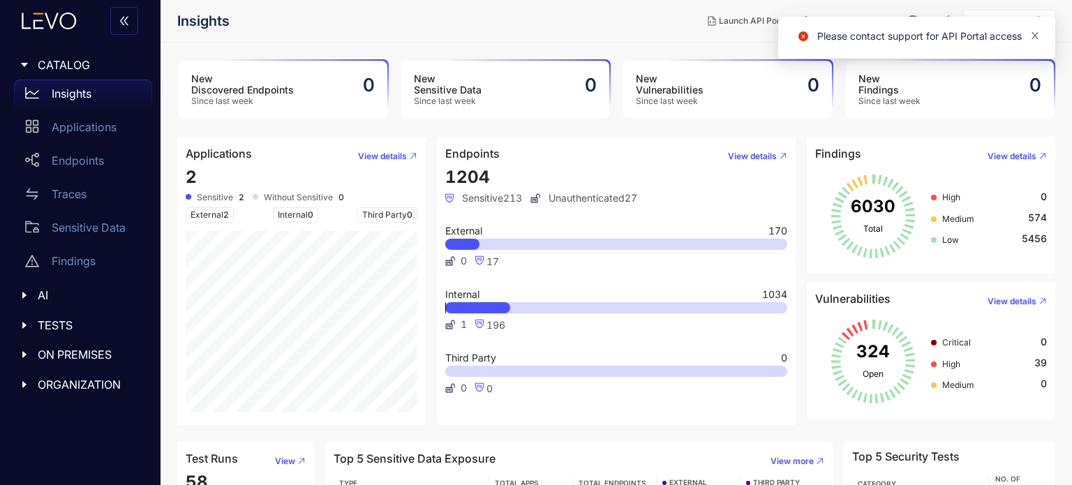
click at [1034, 38] on icon "close" at bounding box center [1035, 36] width 10 height 10
click at [851, 27] on span "staging" at bounding box center [853, 21] width 73 height 22
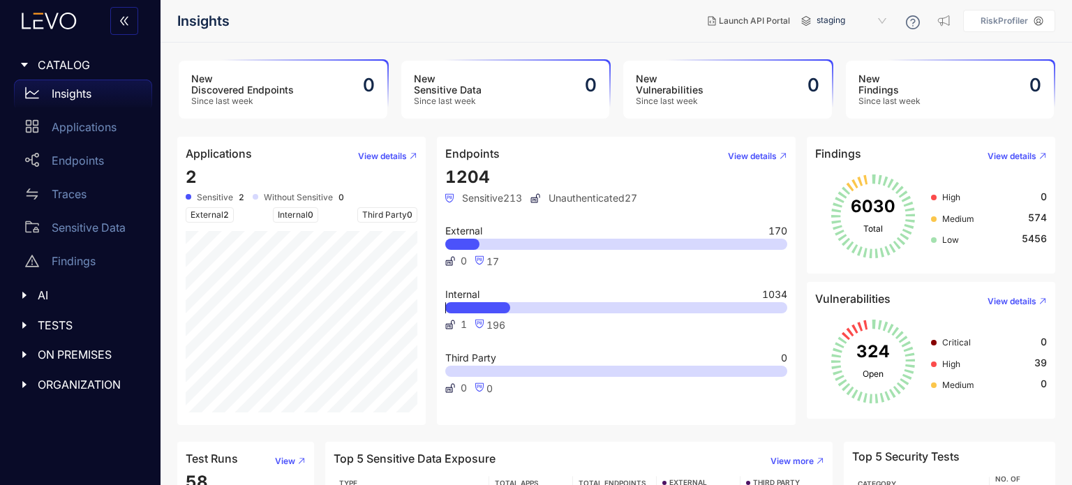
click at [851, 27] on span "staging" at bounding box center [853, 21] width 73 height 22
click at [1011, 22] on p "RiskProfiler" at bounding box center [1004, 21] width 47 height 10
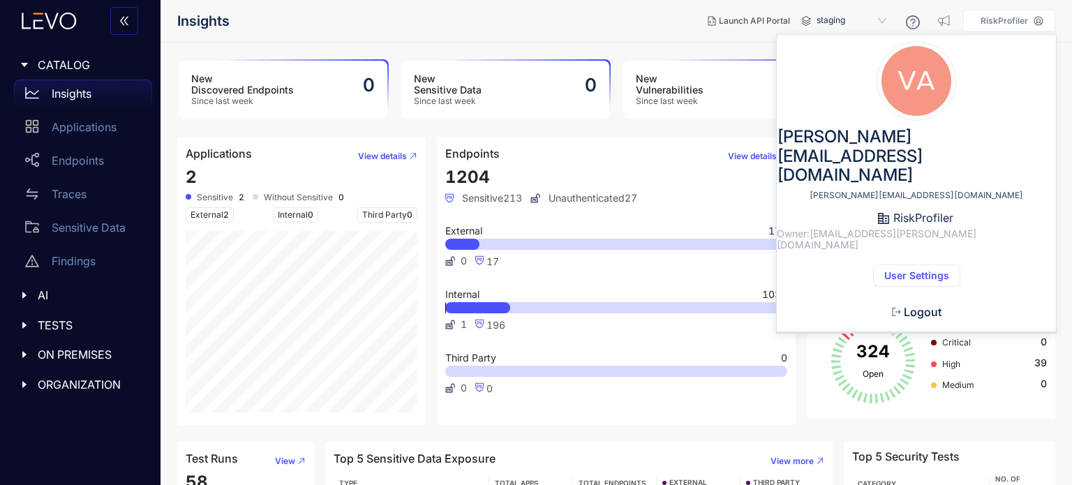
click at [1011, 22] on p "RiskProfiler" at bounding box center [1004, 21] width 47 height 10
